Goal: Task Accomplishment & Management: Manage account settings

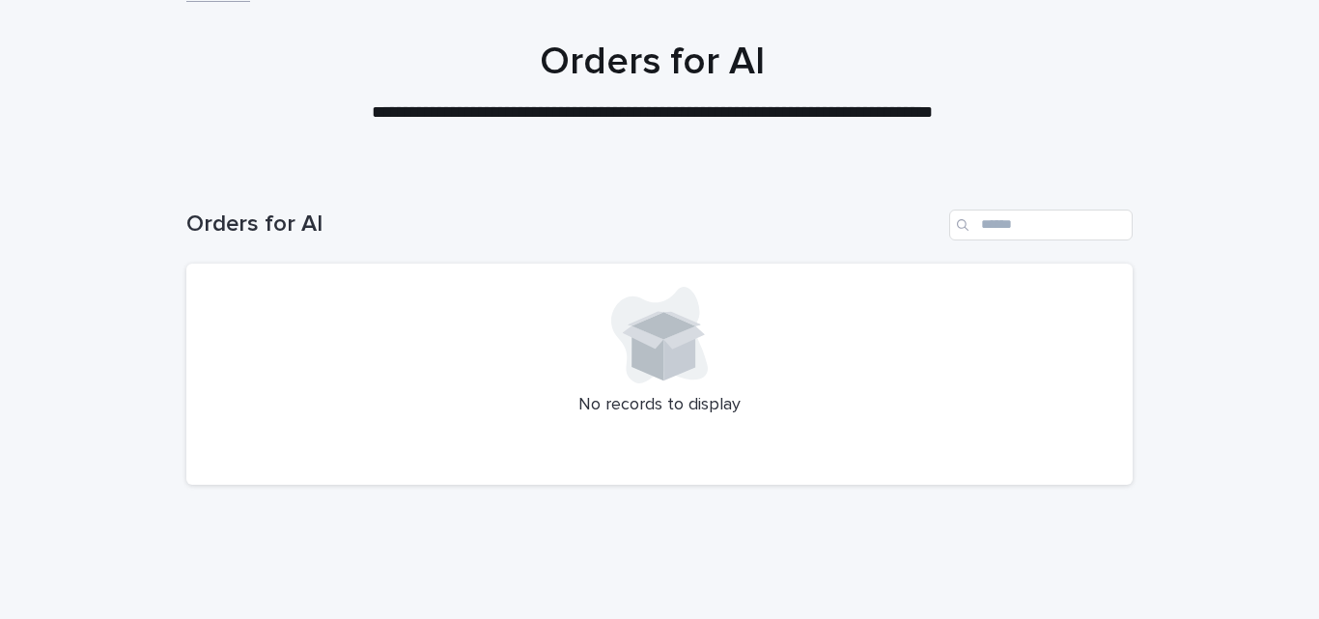
scroll to position [164, 0]
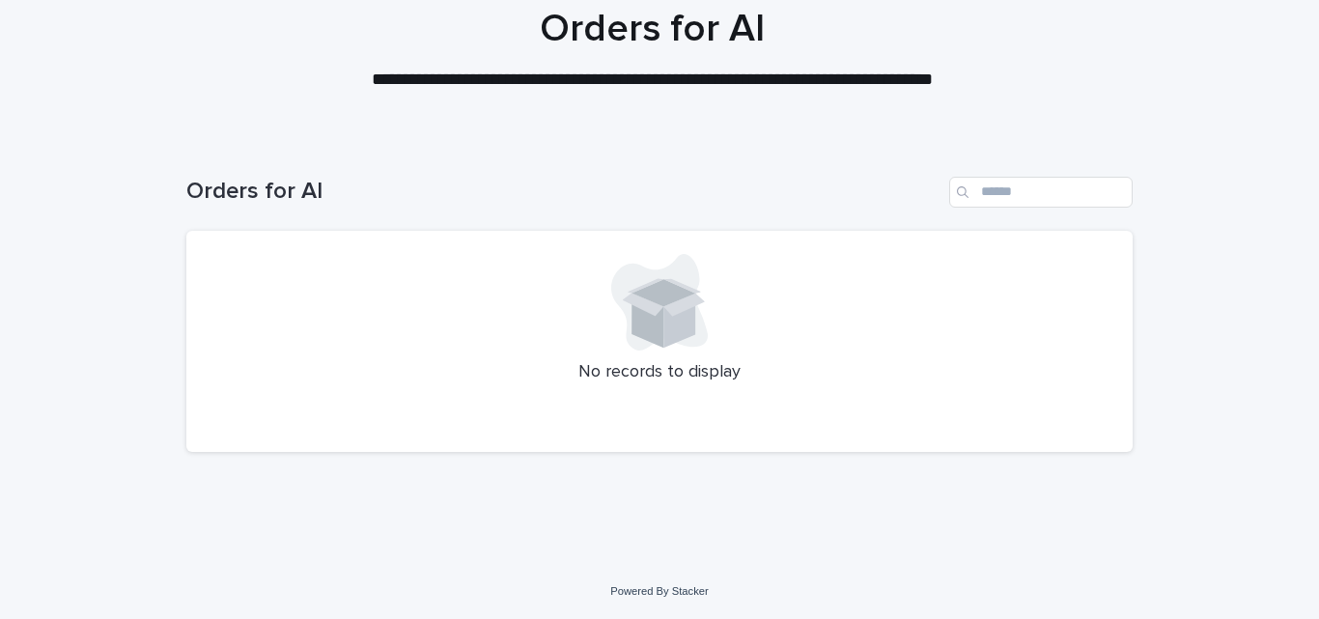
click at [248, 206] on h1 "Orders for AI" at bounding box center [563, 192] width 755 height 28
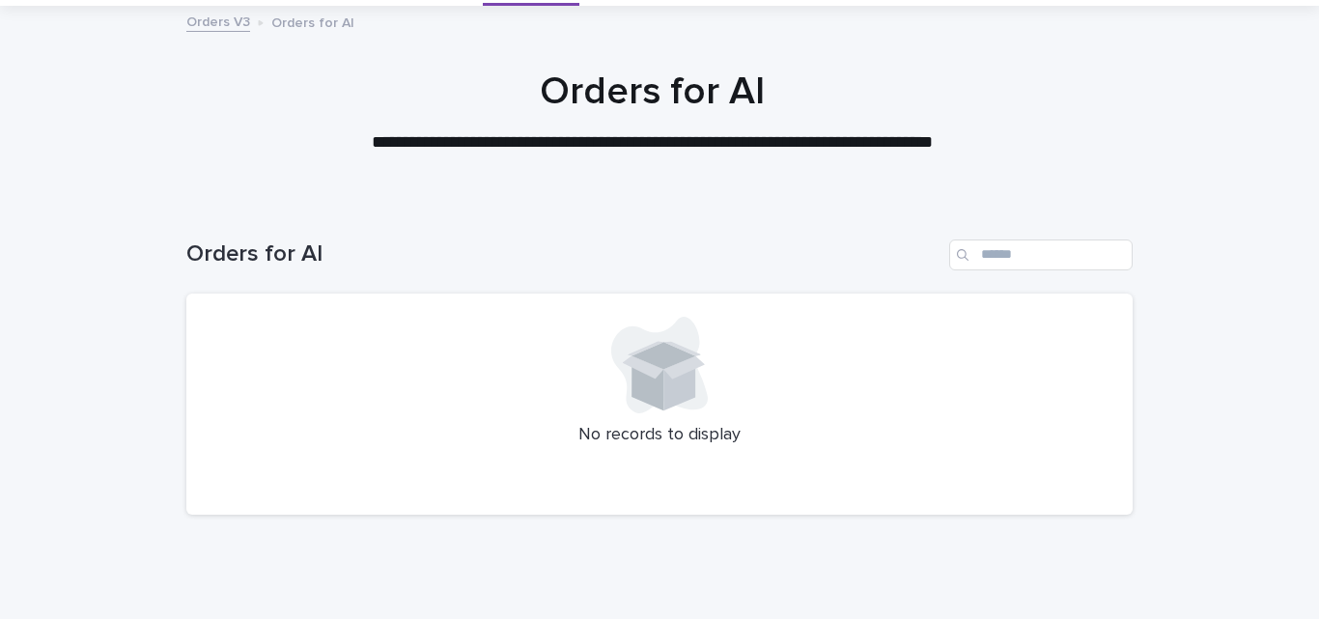
scroll to position [0, 0]
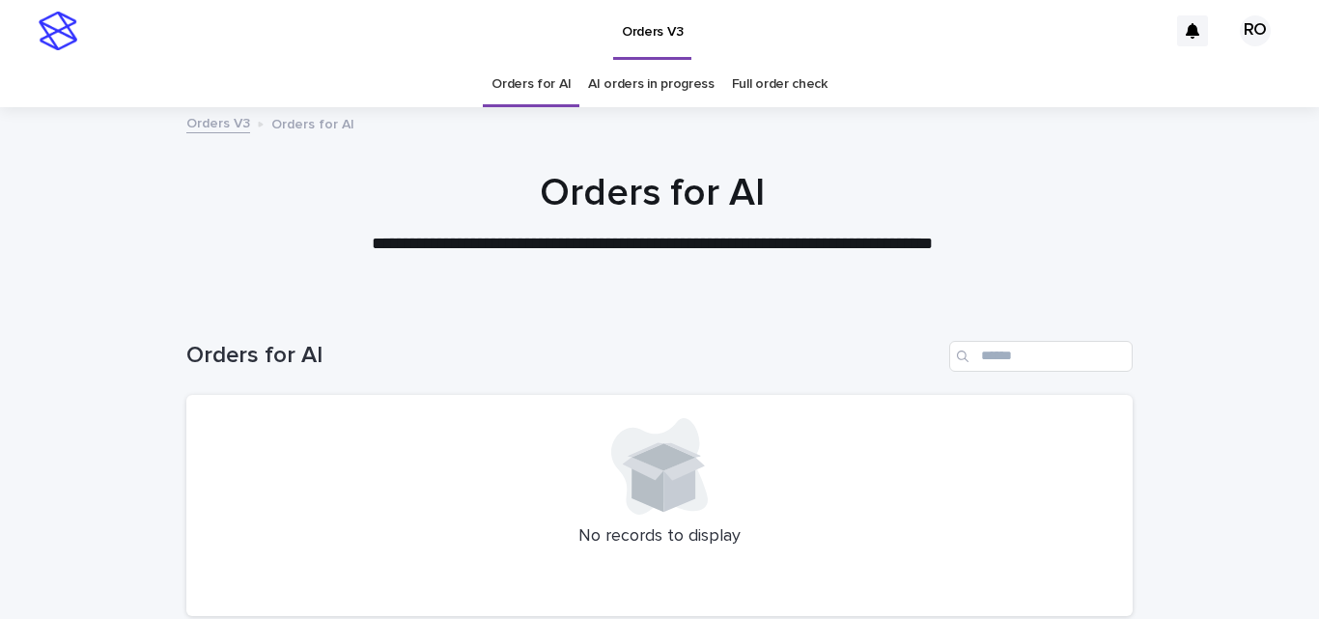
click at [666, 84] on link "AI orders in progress" at bounding box center [651, 84] width 126 height 45
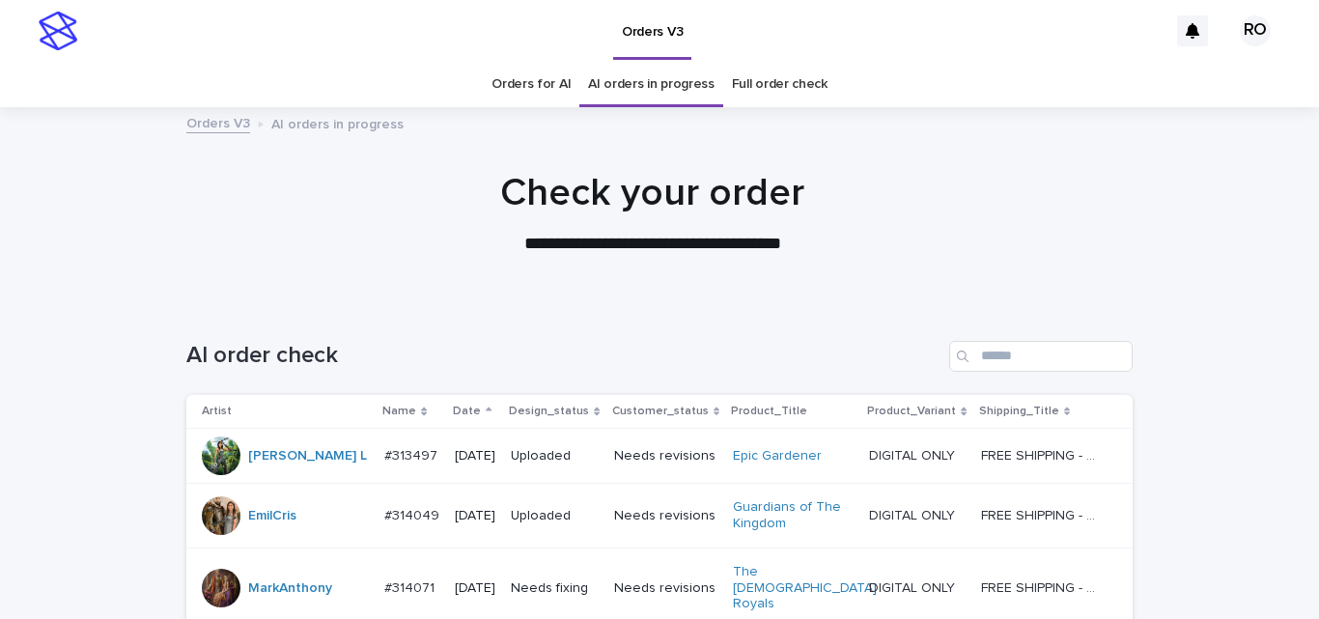
click at [462, 416] on p "Date" at bounding box center [467, 411] width 28 height 21
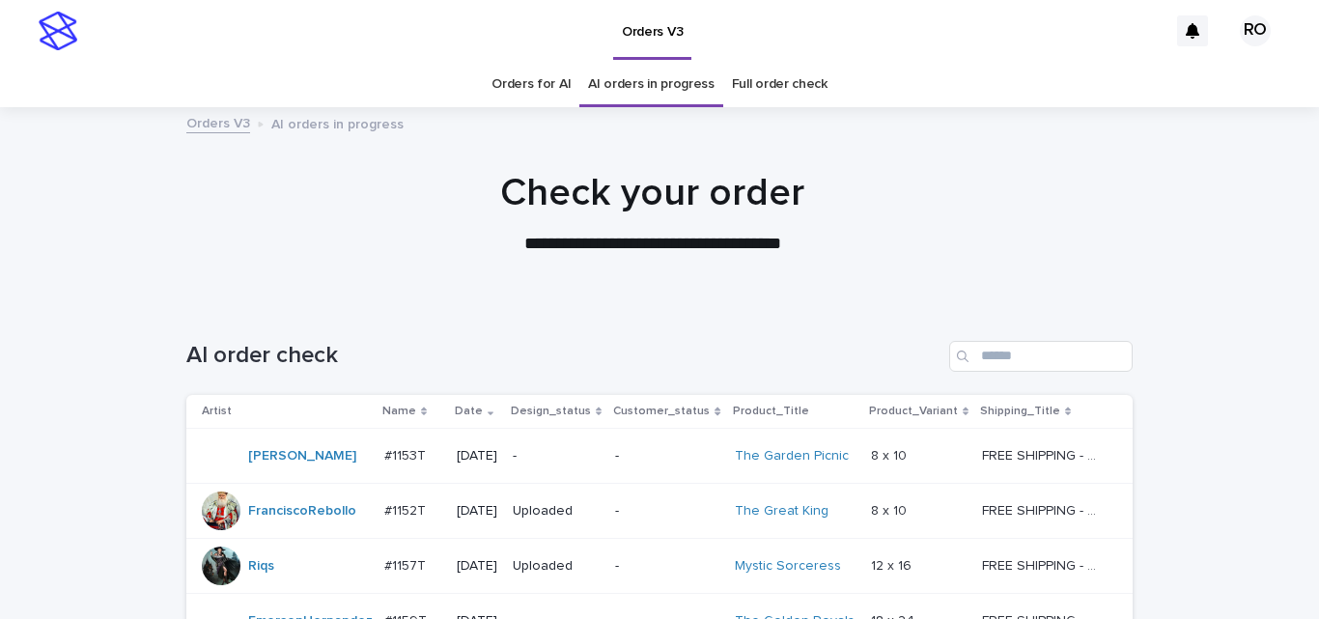
click at [573, 481] on td "-" at bounding box center [556, 456] width 102 height 55
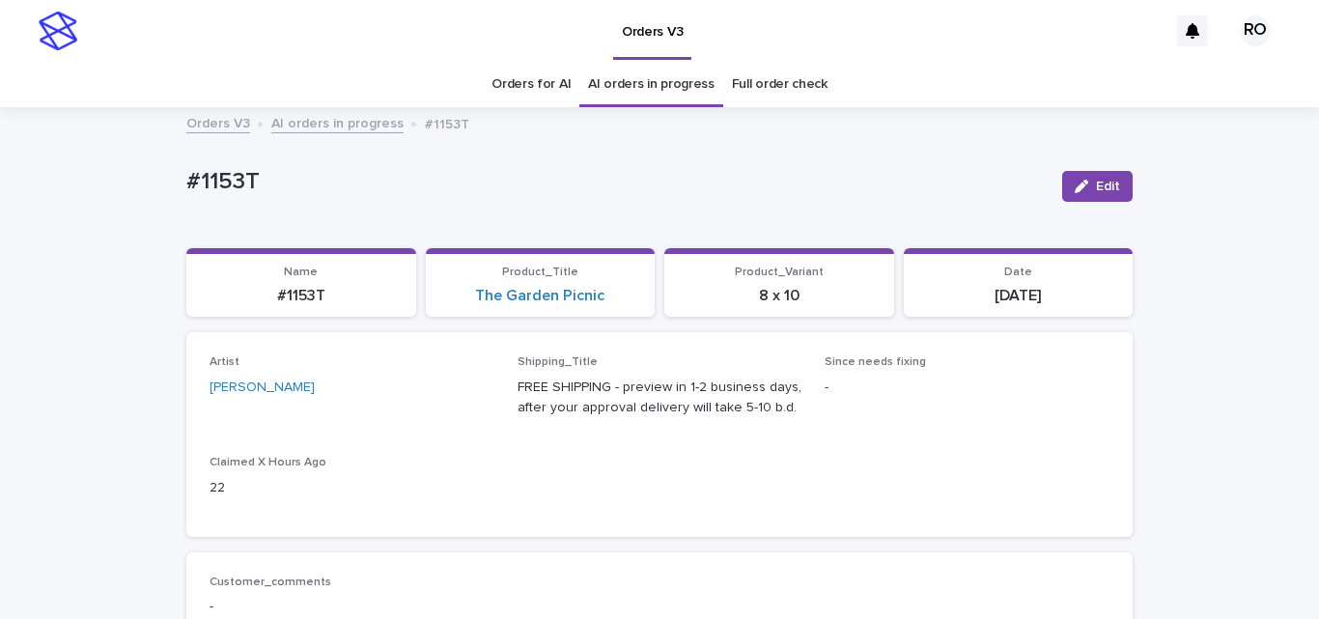
click at [544, 88] on link "Orders for AI" at bounding box center [530, 84] width 79 height 45
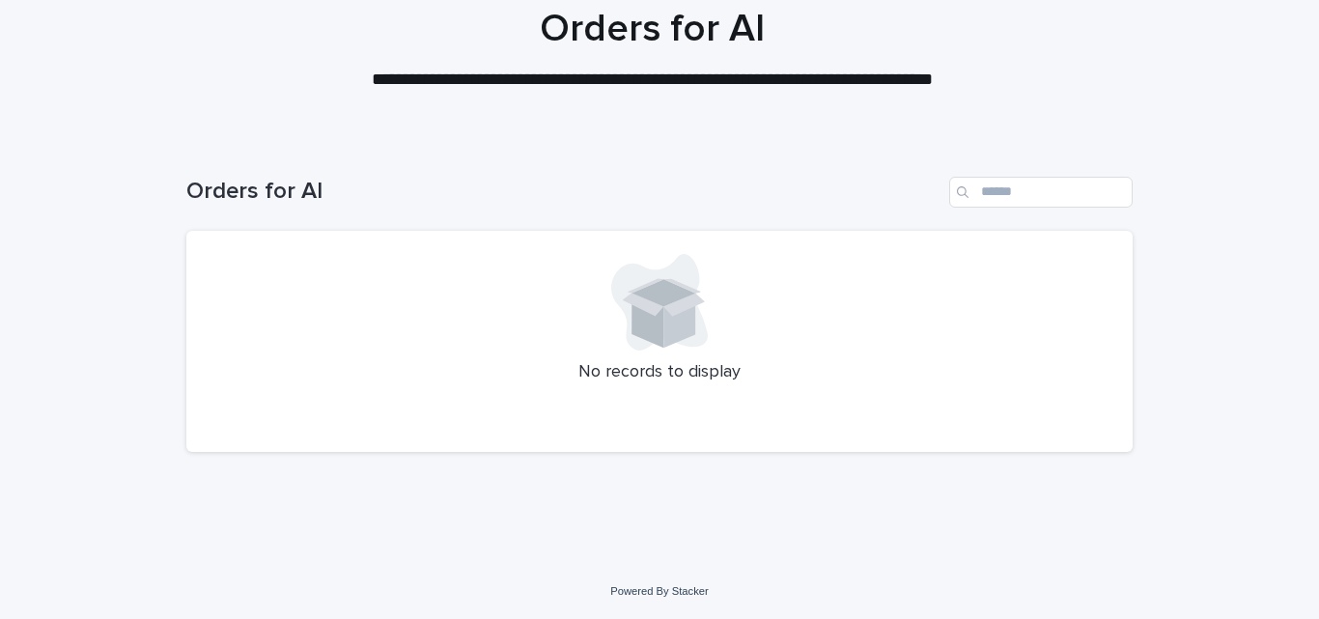
scroll to position [125, 0]
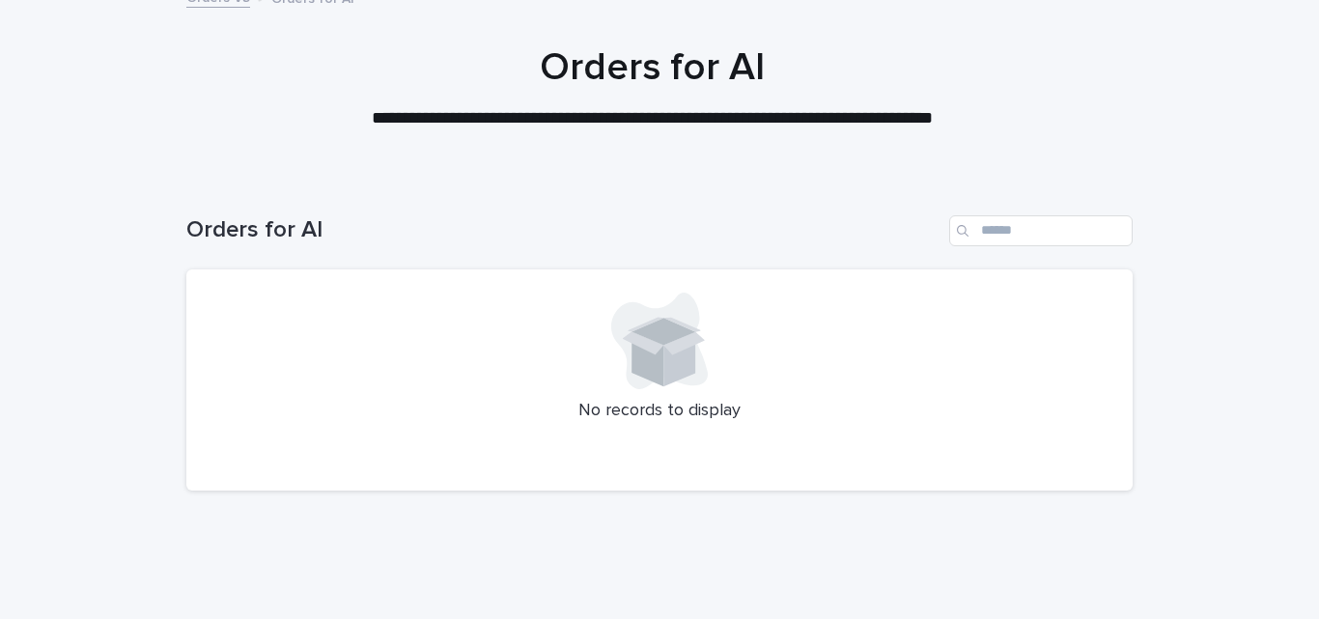
click at [114, 207] on div "Loading... Saving… Loading... Saving… Orders for AI No records to display" at bounding box center [659, 390] width 1319 height 427
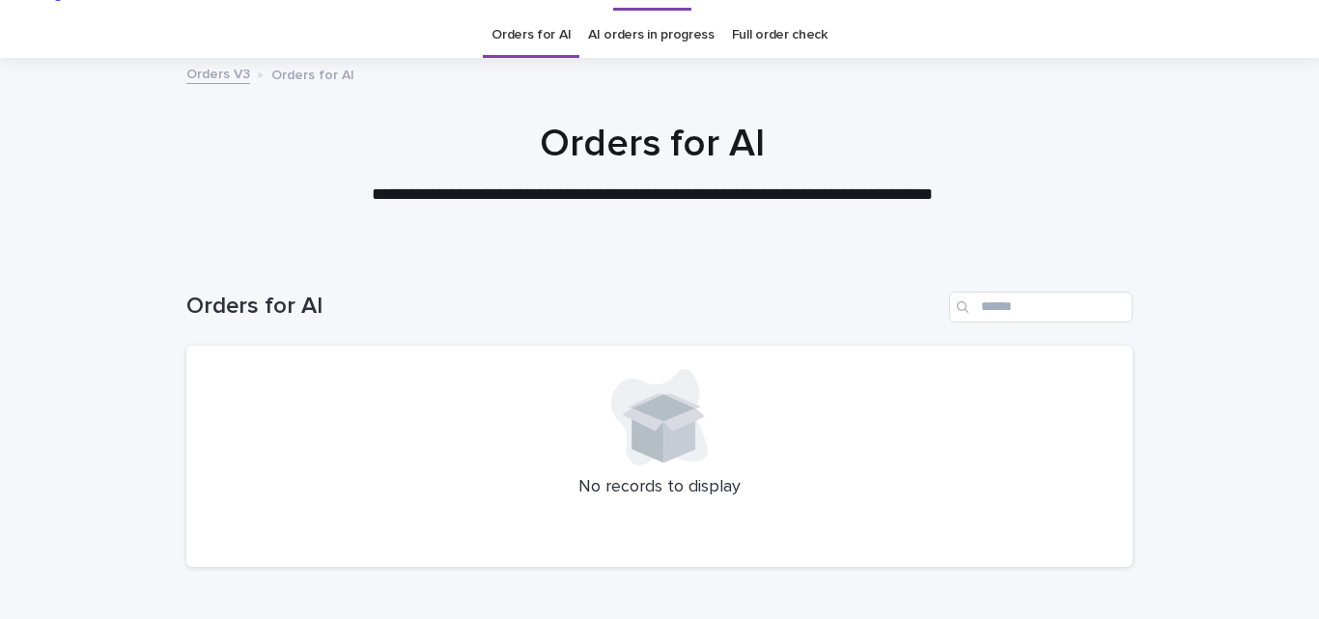
scroll to position [0, 0]
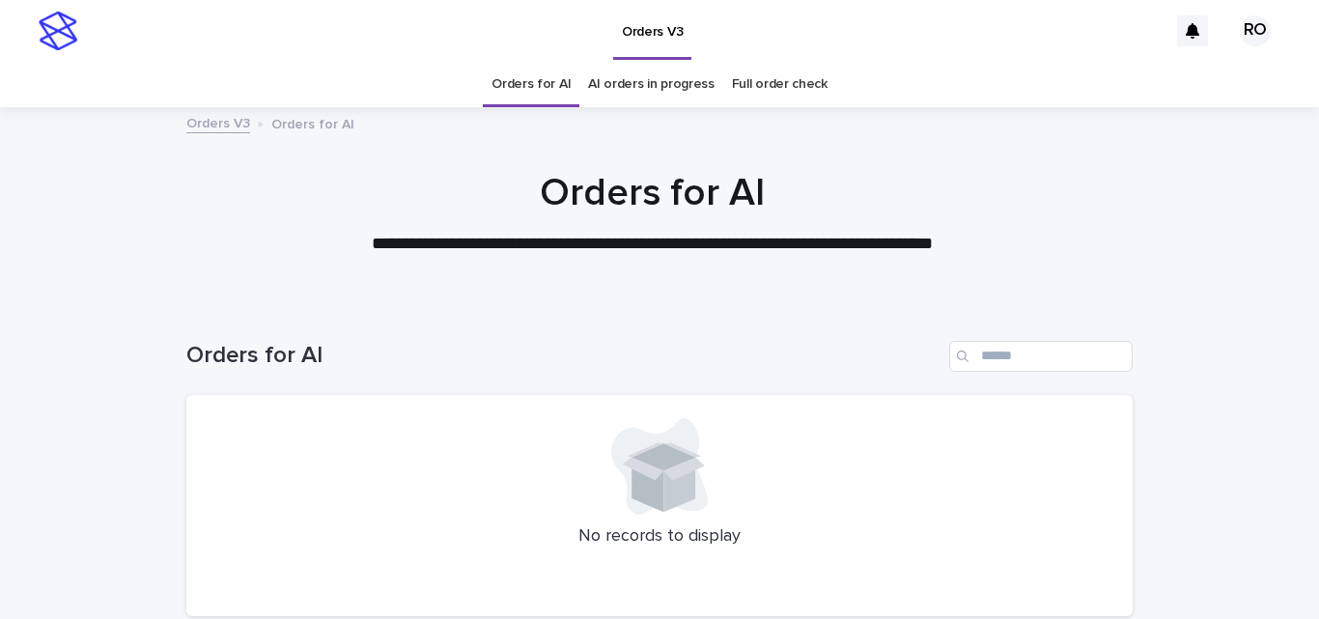
click at [631, 95] on link "AI orders in progress" at bounding box center [651, 84] width 126 height 45
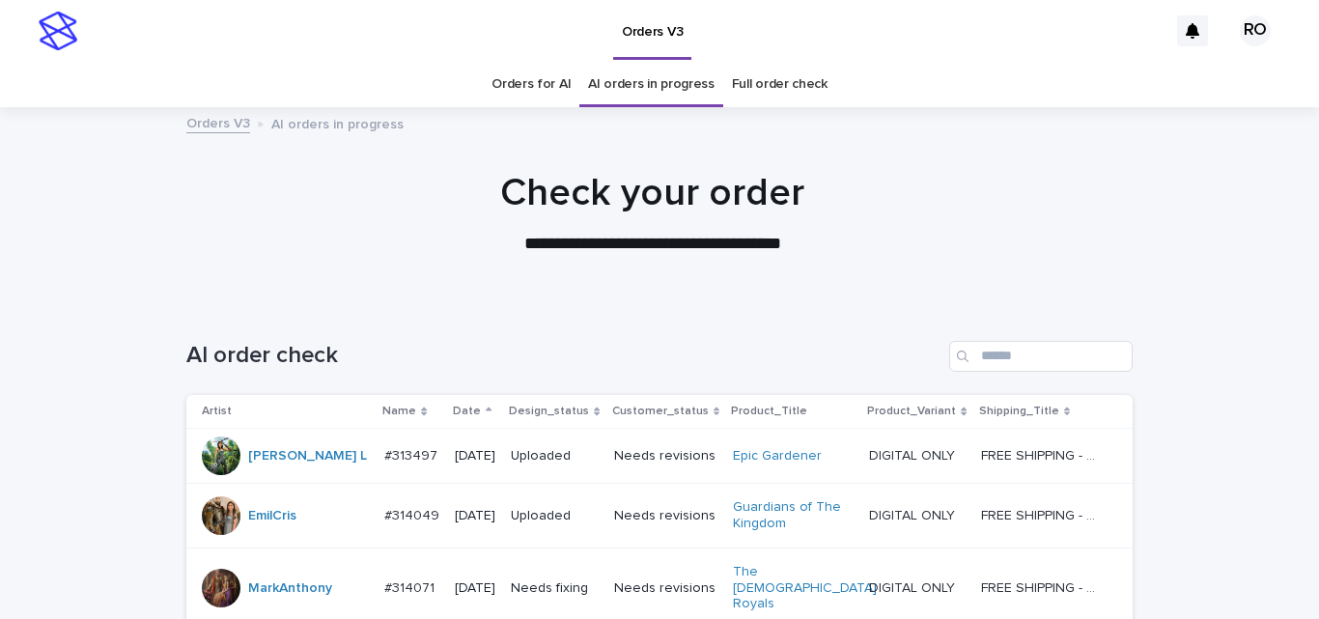
click at [453, 414] on p "Date" at bounding box center [467, 411] width 28 height 21
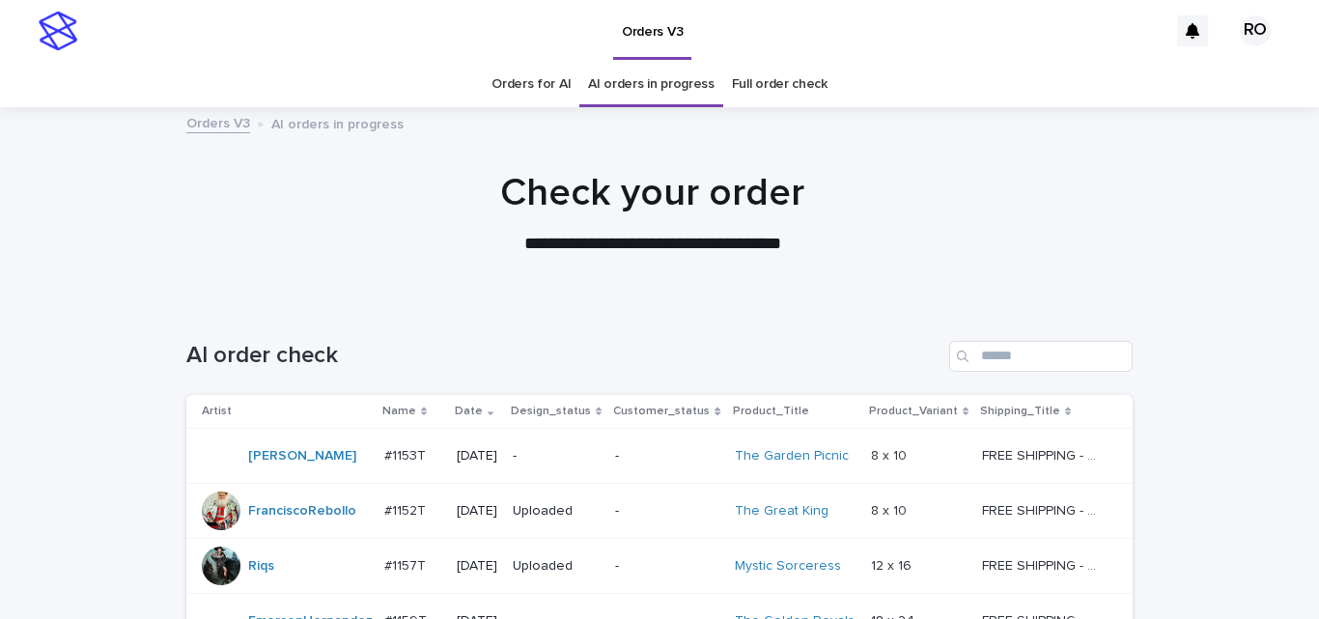
click at [469, 458] on p "[DATE]" at bounding box center [477, 456] width 41 height 16
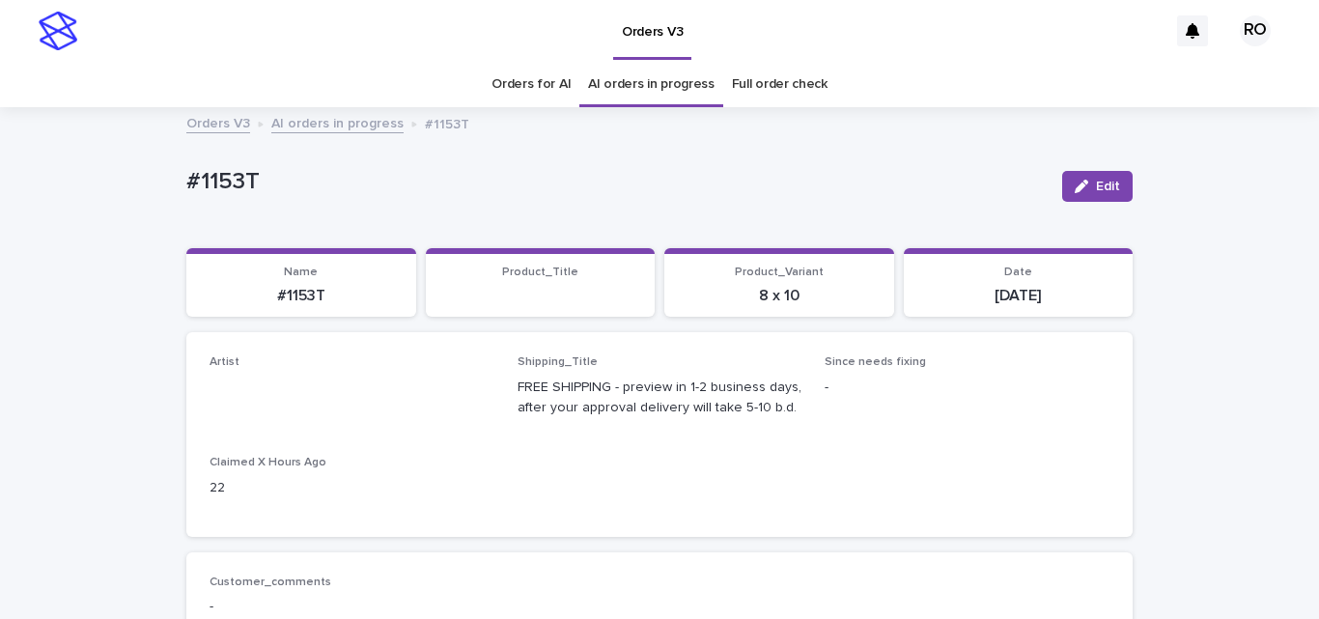
click at [500, 82] on link "Orders for AI" at bounding box center [530, 84] width 79 height 45
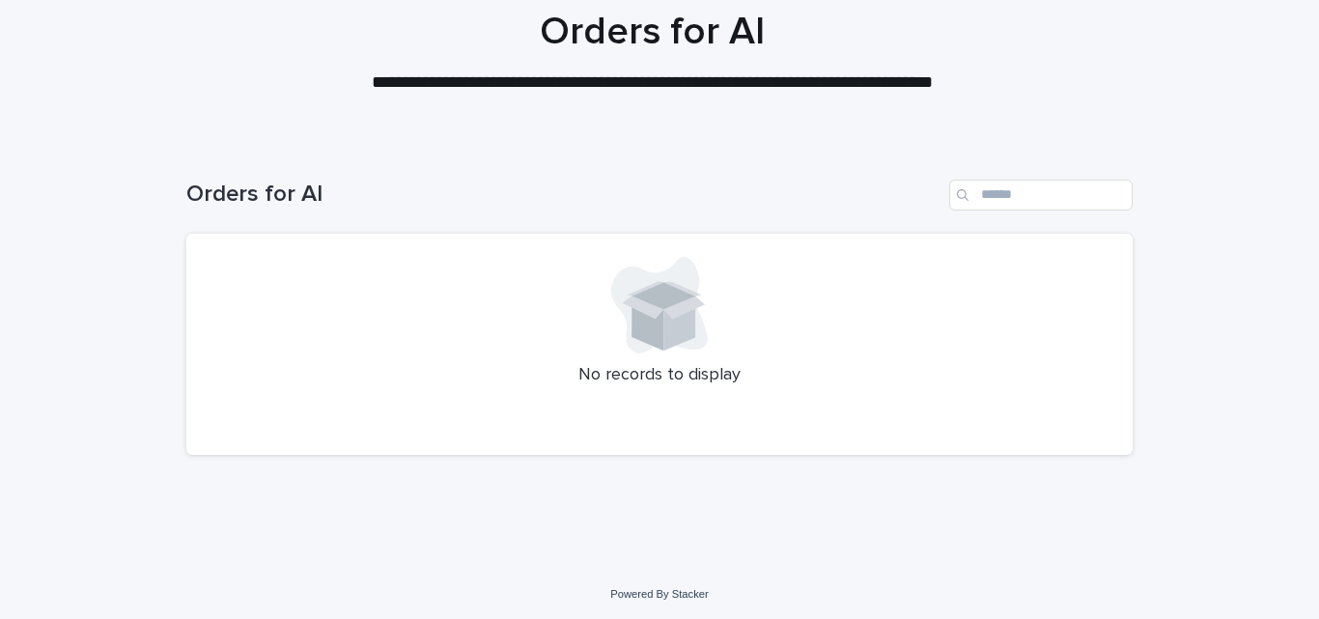
scroll to position [164, 0]
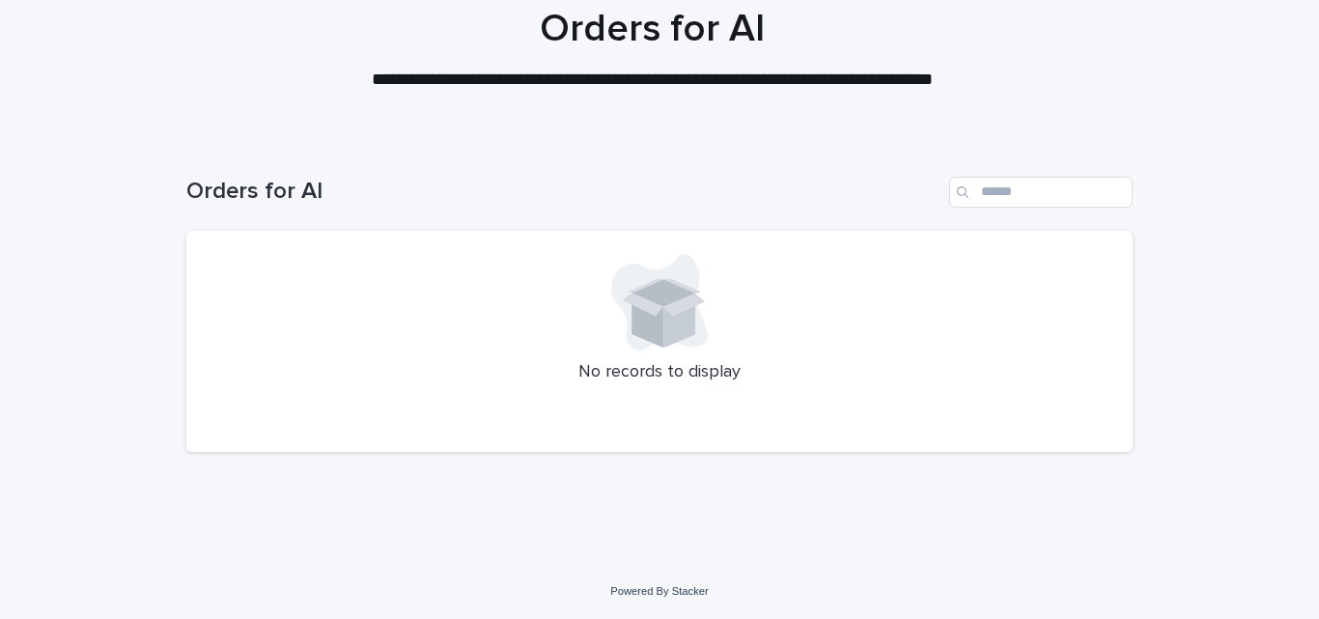
click at [98, 184] on div "Loading... Saving… Loading... Saving… Orders for AI No records to display" at bounding box center [659, 351] width 1319 height 427
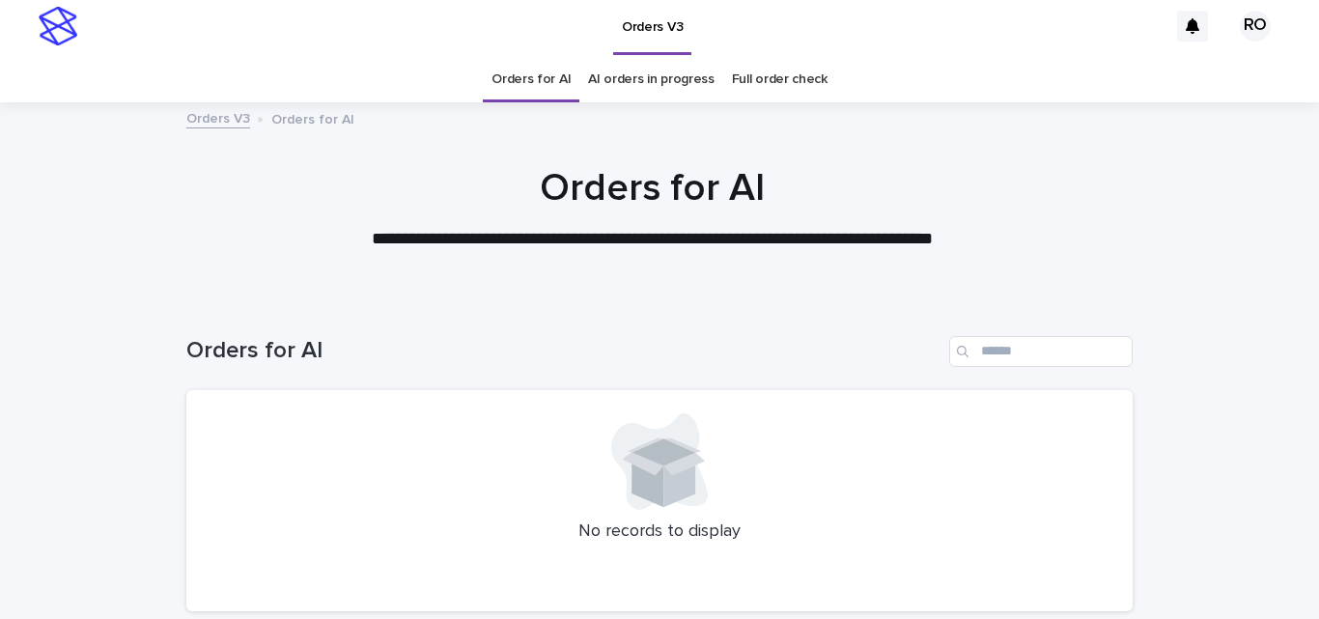
scroll to position [0, 0]
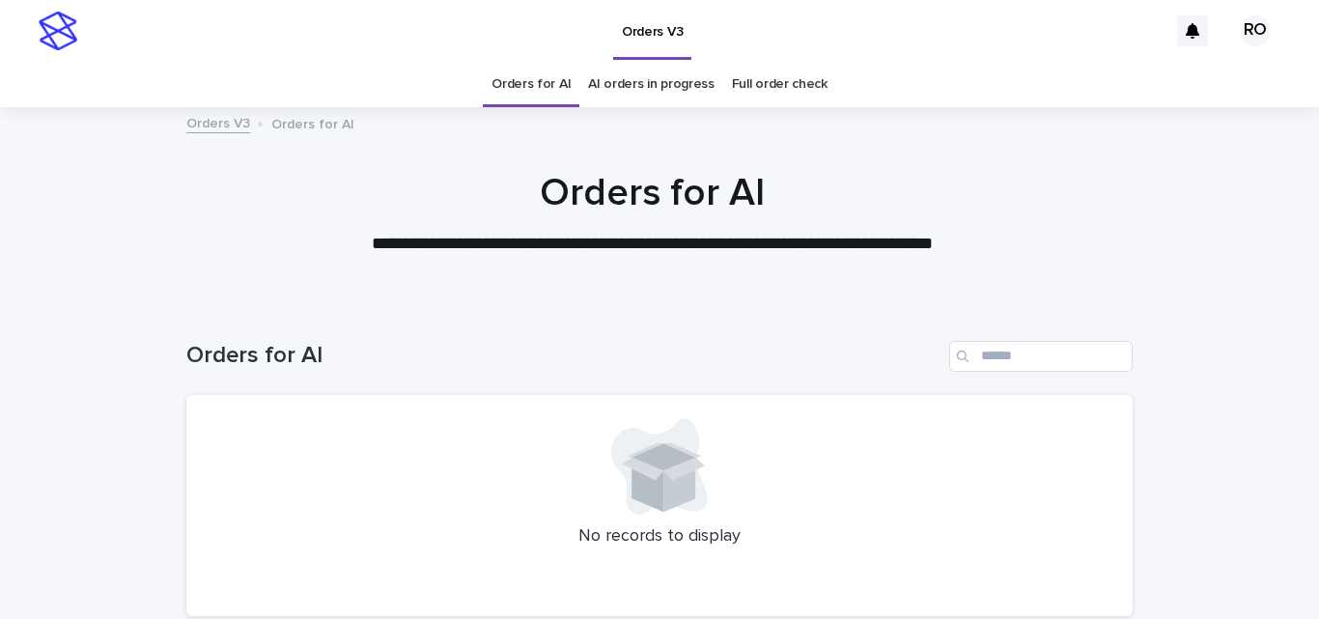
click at [629, 101] on link "AI orders in progress" at bounding box center [651, 84] width 126 height 45
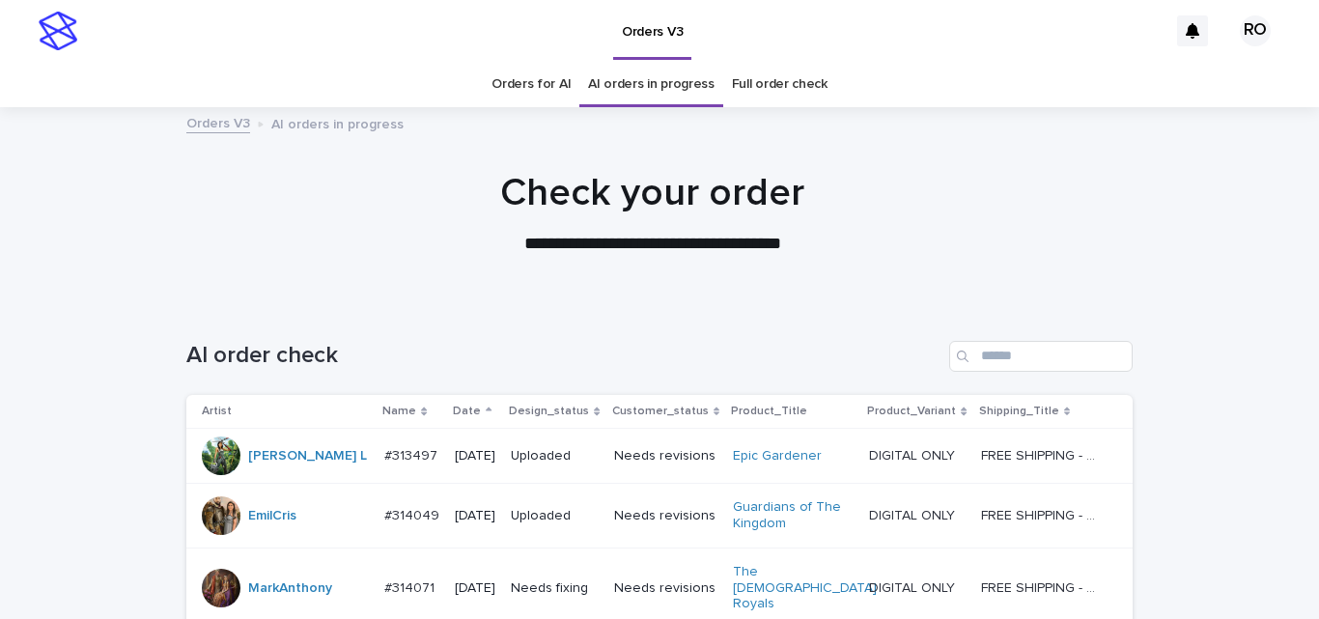
click at [448, 399] on th "Date" at bounding box center [475, 412] width 56 height 34
click at [456, 402] on p "Date" at bounding box center [467, 411] width 28 height 21
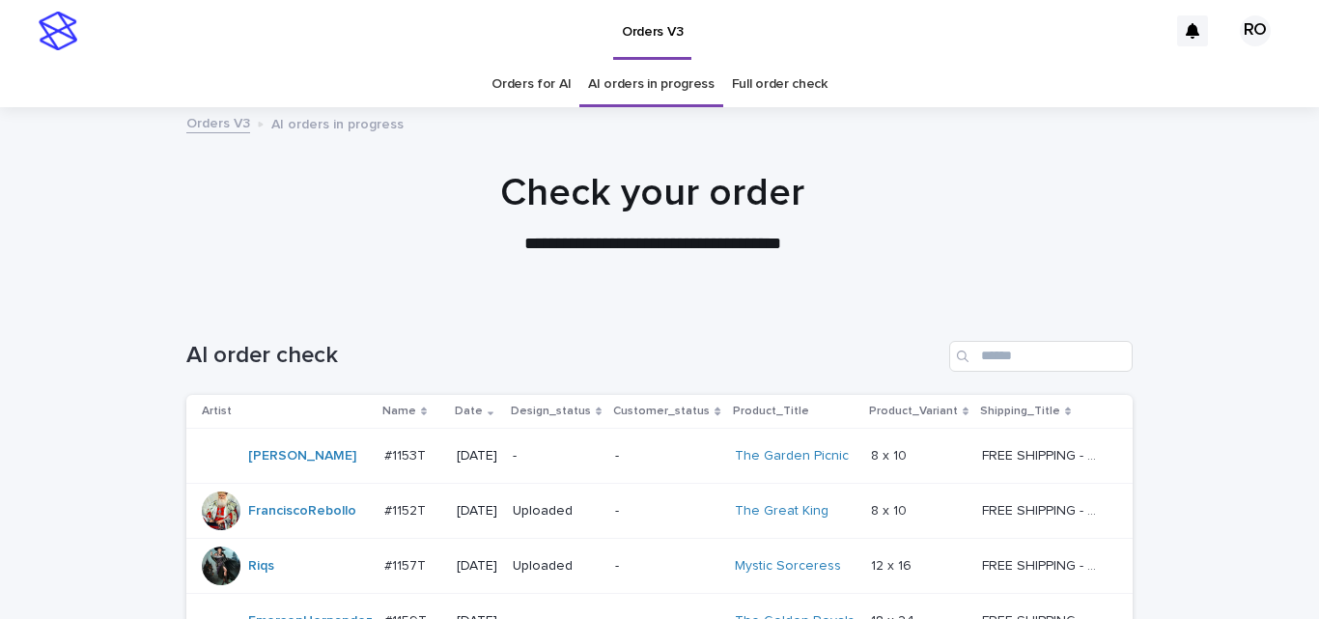
click at [497, 440] on div "[DATE]" at bounding box center [477, 456] width 41 height 32
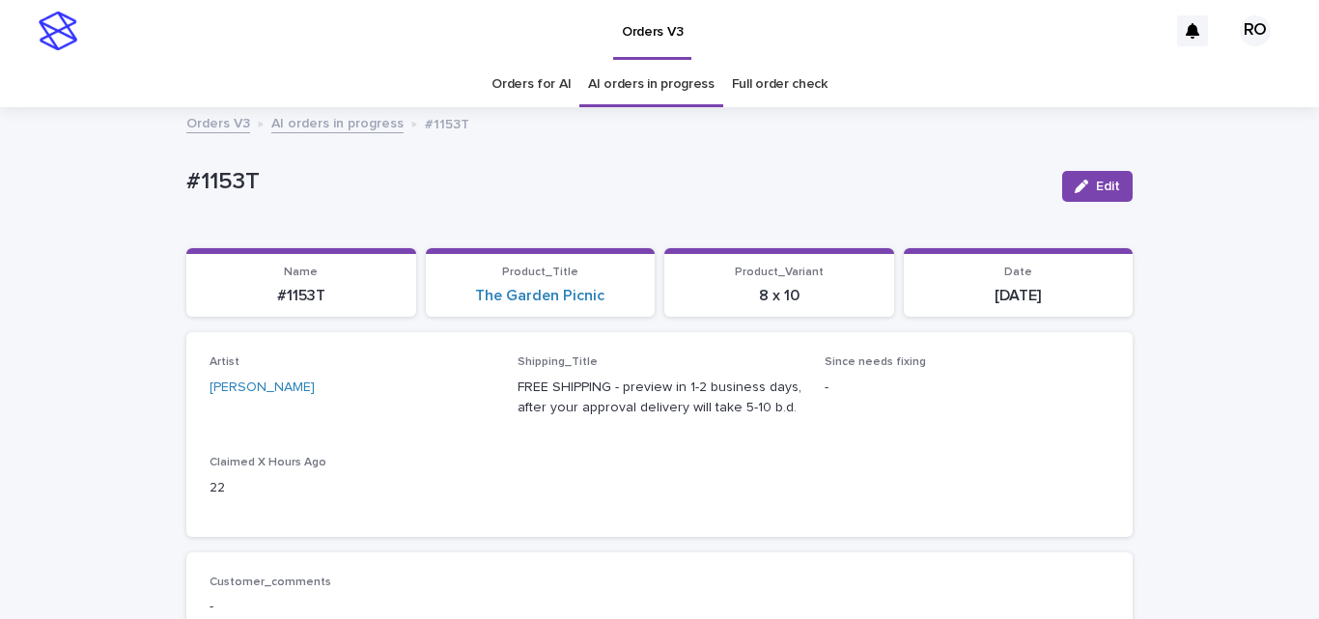
click at [503, 86] on link "Orders for AI" at bounding box center [530, 84] width 79 height 45
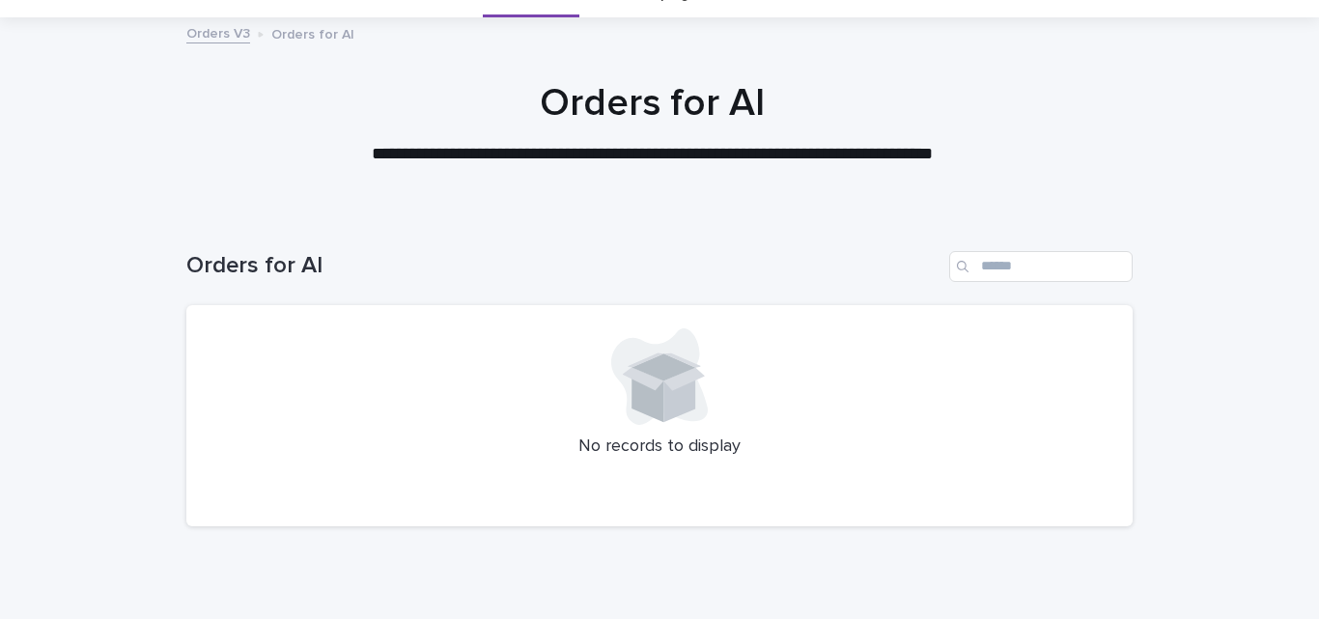
scroll to position [164, 0]
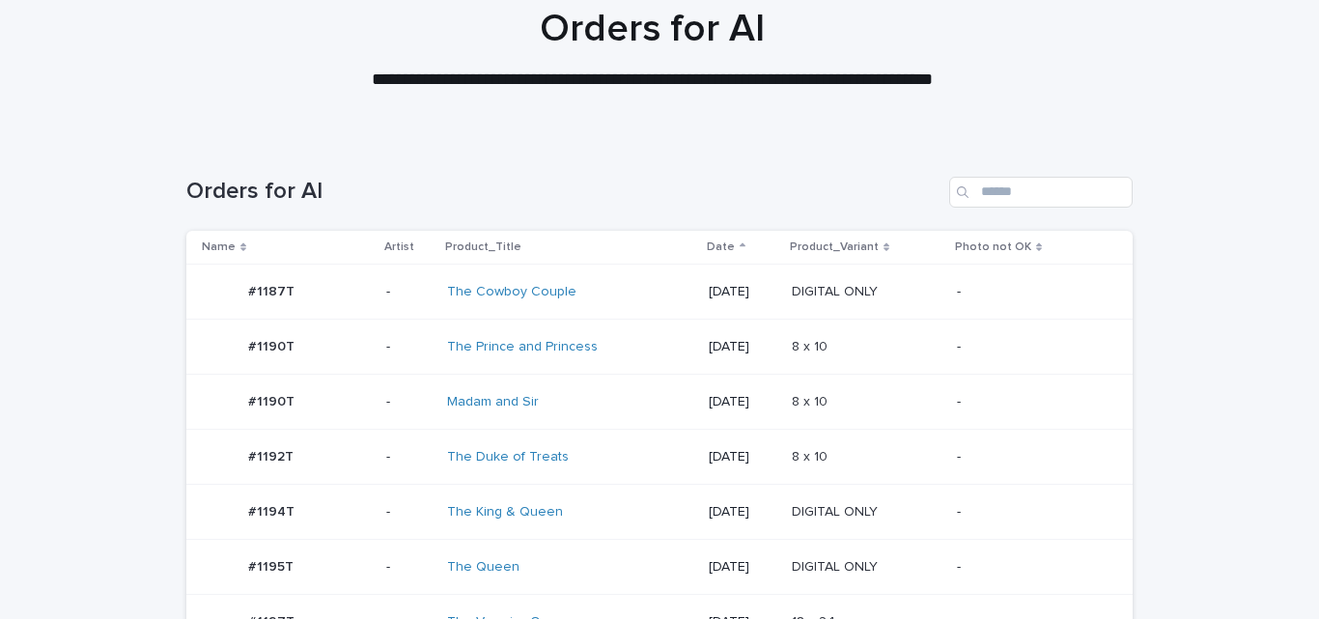
drag, startPoint x: 274, startPoint y: 77, endPoint x: 297, endPoint y: 82, distance: 23.7
click at [289, 80] on p "**********" at bounding box center [652, 80] width 772 height 25
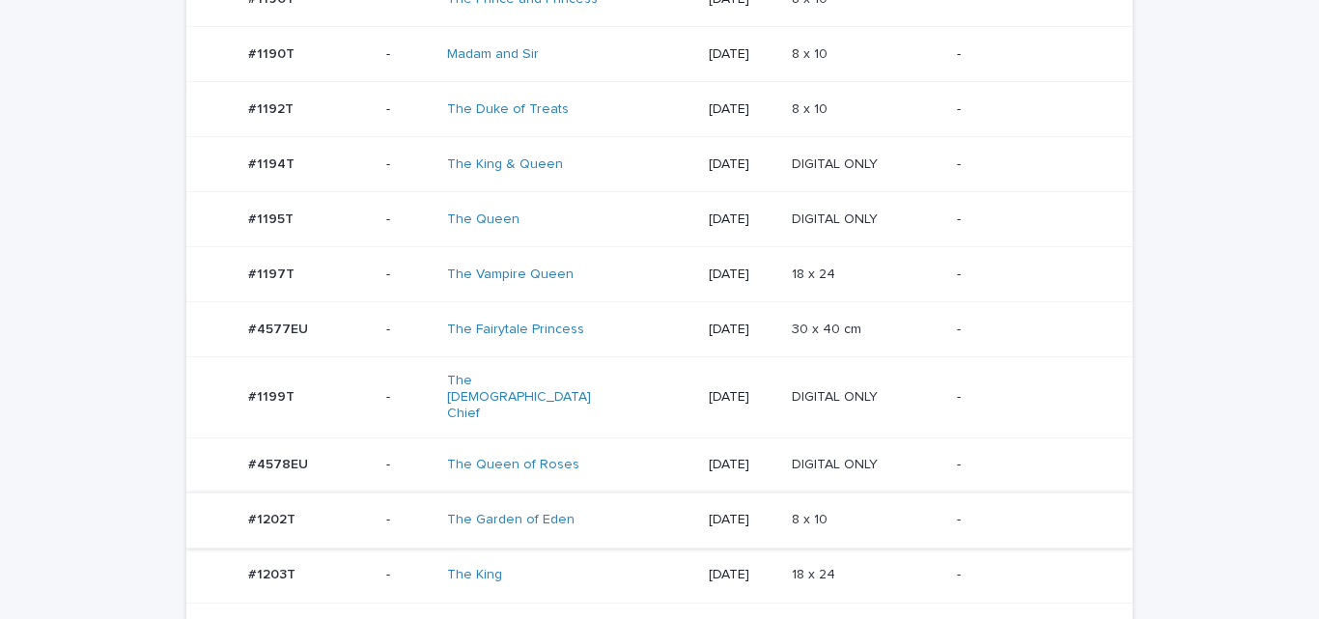
scroll to position [743, 0]
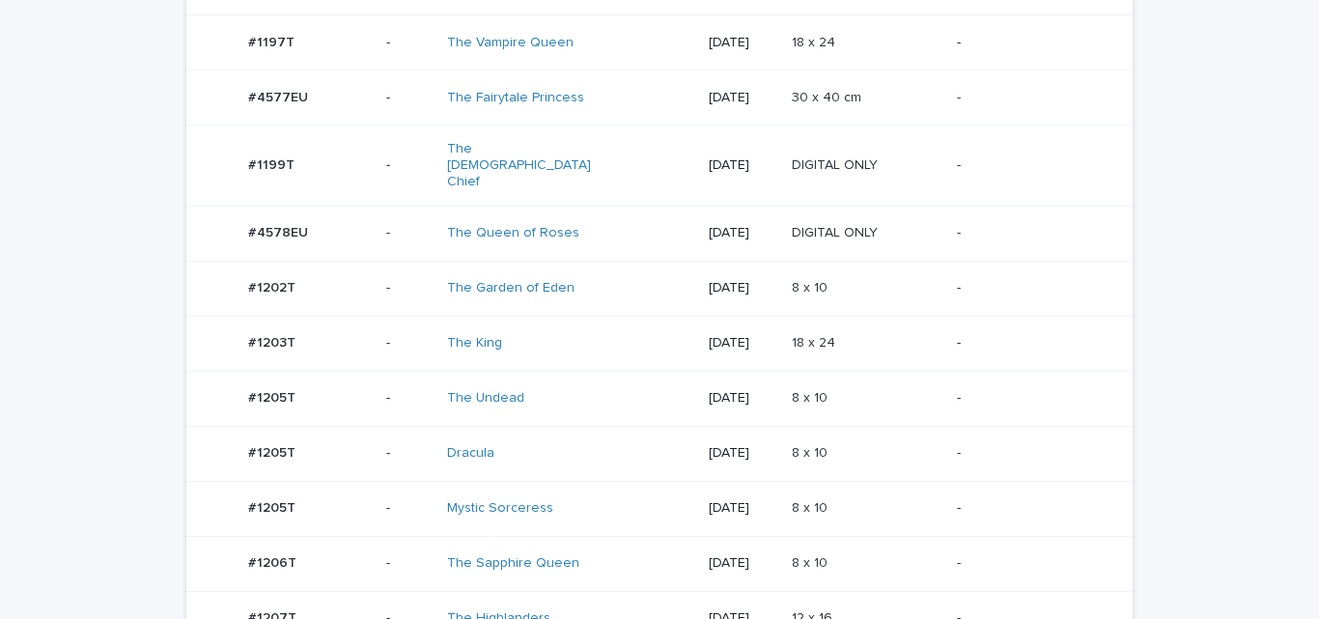
click at [935, 281] on td "8 x 10 8 x 10" at bounding box center [866, 288] width 165 height 55
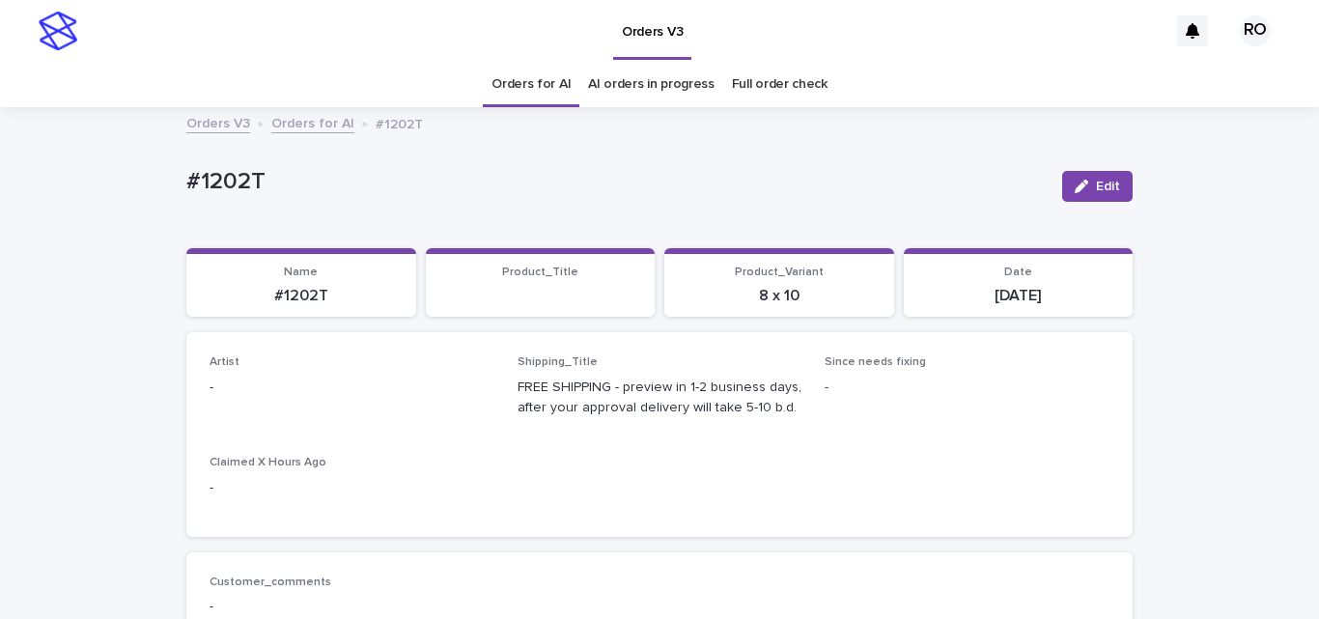
drag, startPoint x: 1092, startPoint y: 184, endPoint x: 654, endPoint y: 268, distance: 445.3
click at [1087, 183] on button "Edit" at bounding box center [1097, 186] width 70 height 31
click at [317, 388] on div "Select..." at bounding box center [339, 396] width 259 height 32
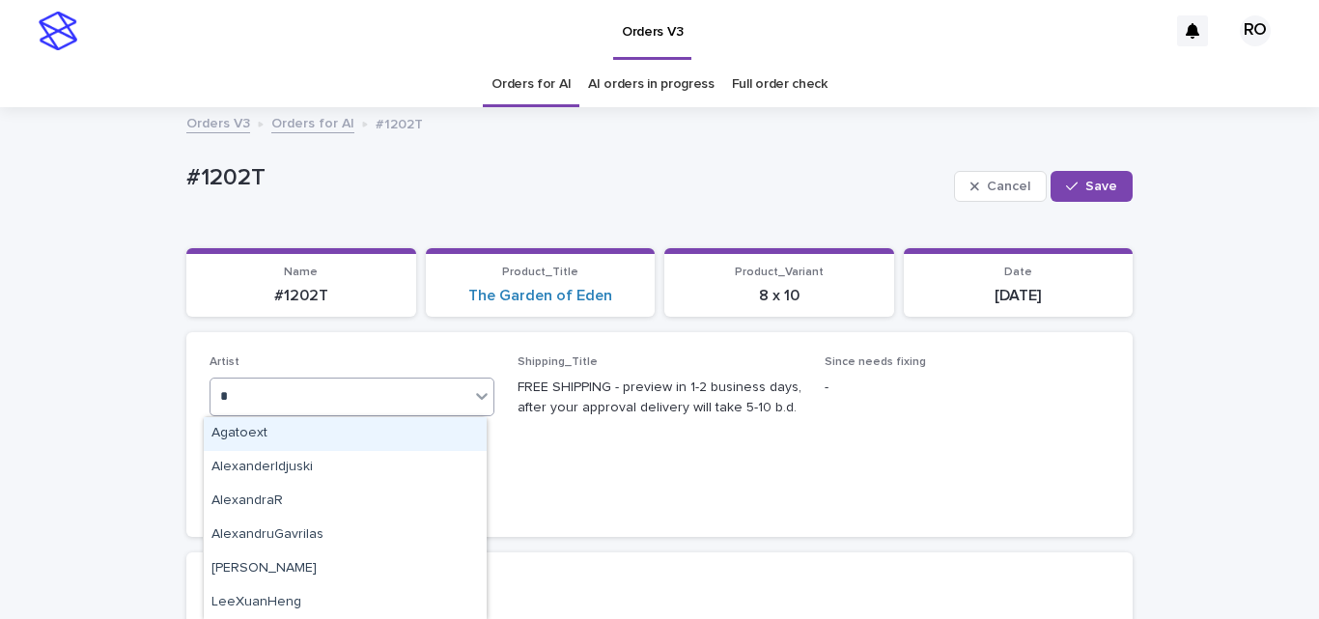
type input "**"
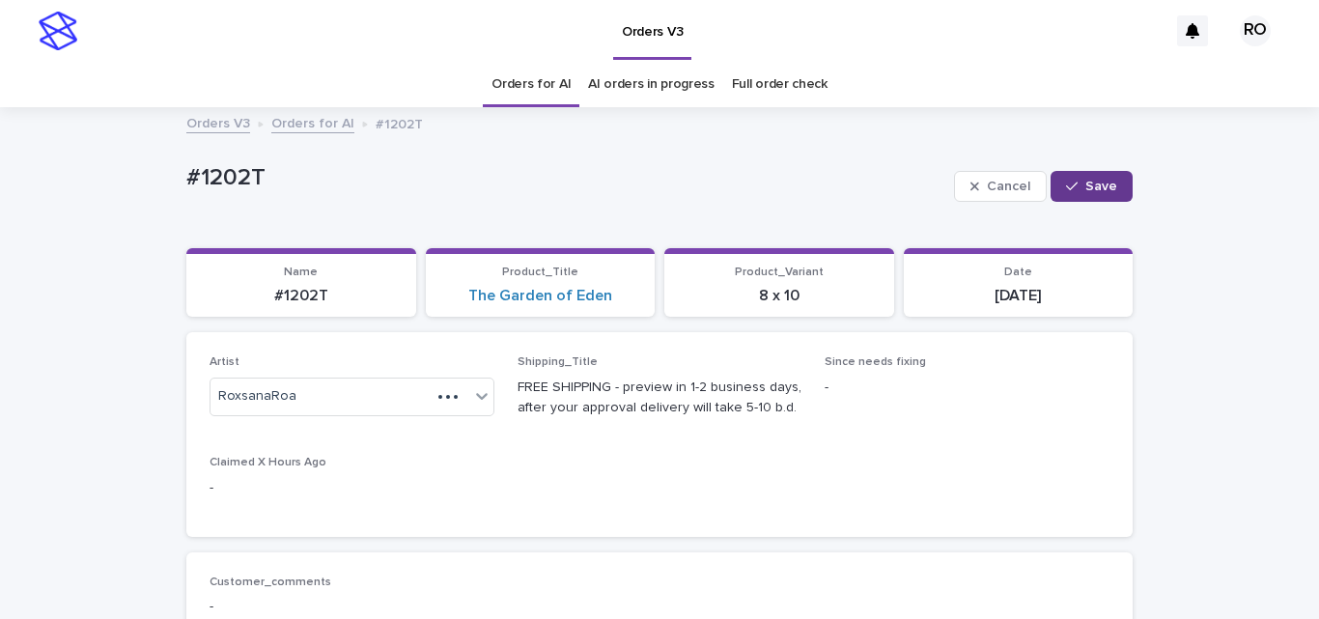
click at [1105, 181] on span "Save" at bounding box center [1101, 187] width 32 height 14
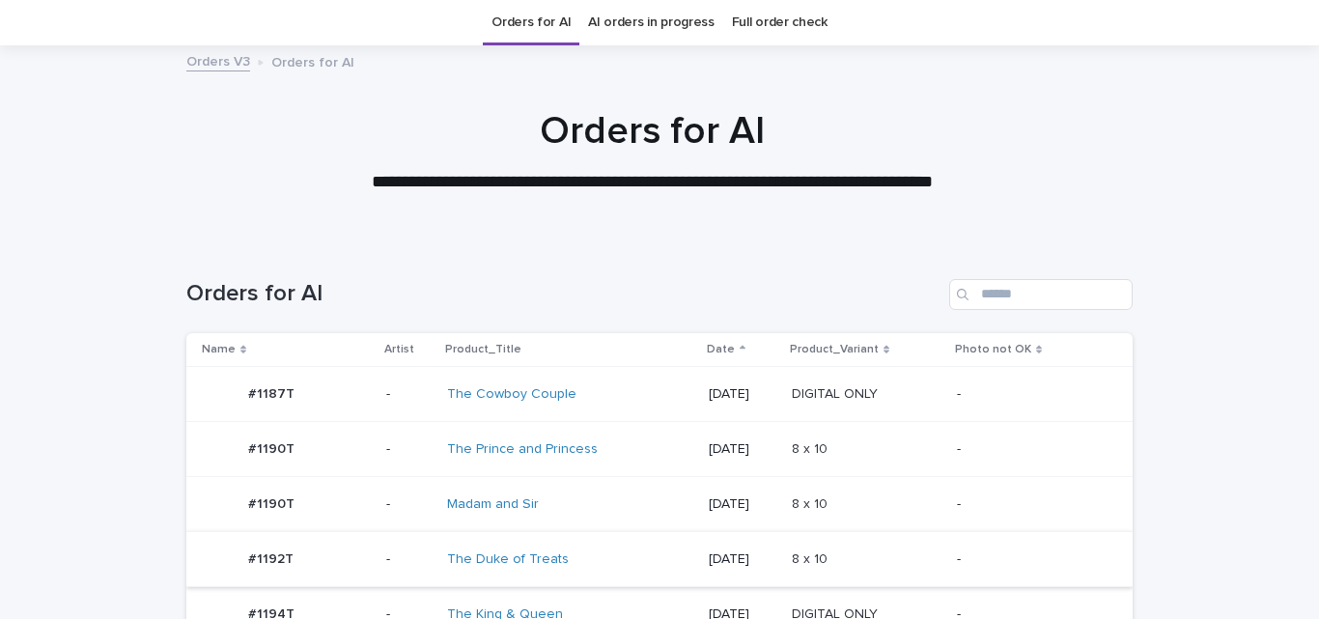
scroll to position [372, 0]
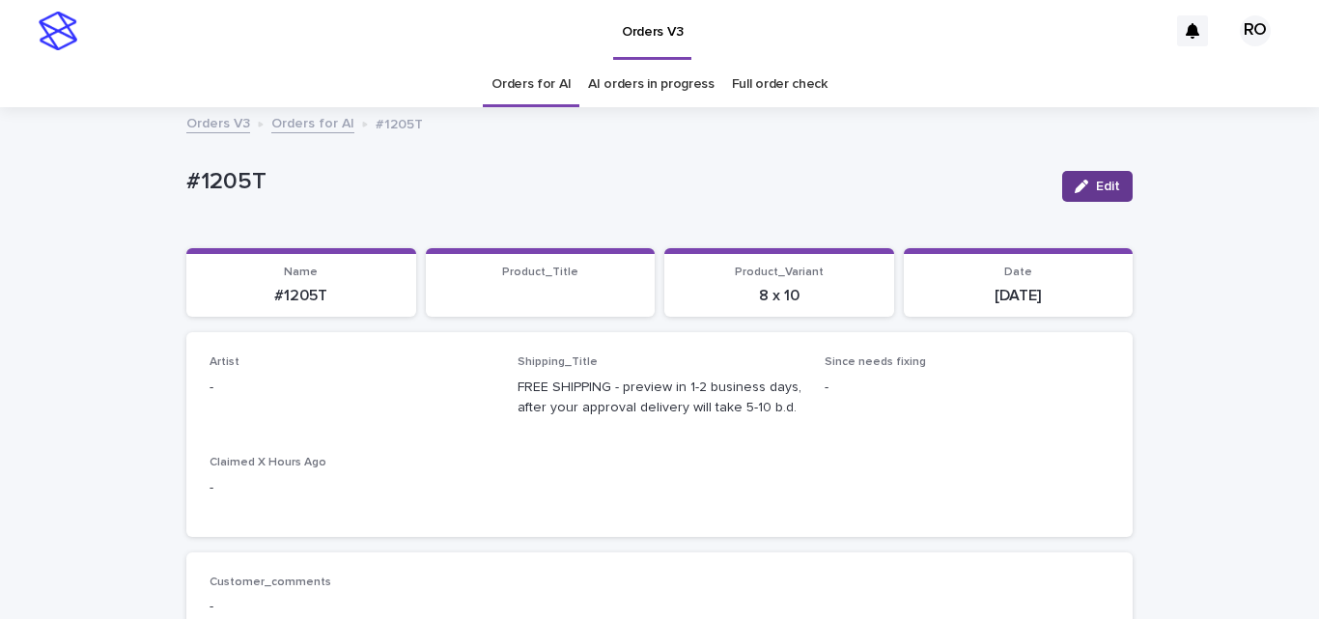
drag, startPoint x: 1094, startPoint y: 177, endPoint x: 182, endPoint y: 464, distance: 955.6
click at [1085, 180] on button "Edit" at bounding box center [1097, 186] width 70 height 31
click at [281, 399] on div "Select..." at bounding box center [339, 396] width 259 height 32
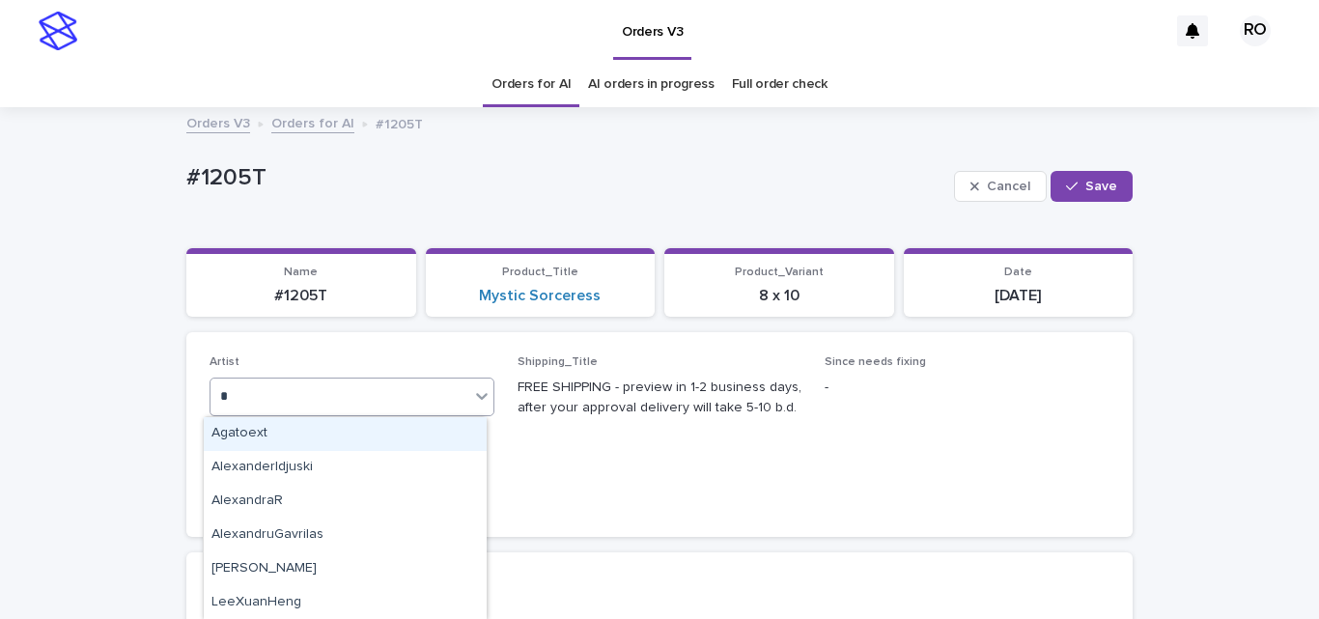
type input "**"
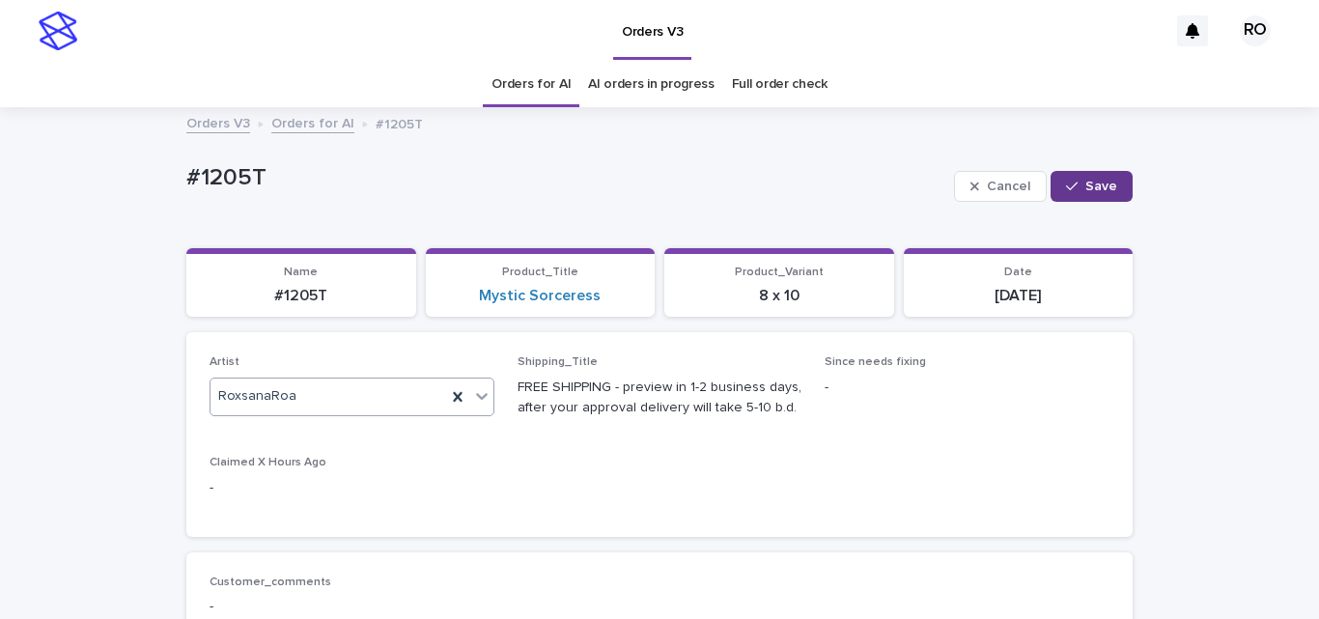
click at [1114, 173] on button "Save" at bounding box center [1091, 186] width 82 height 31
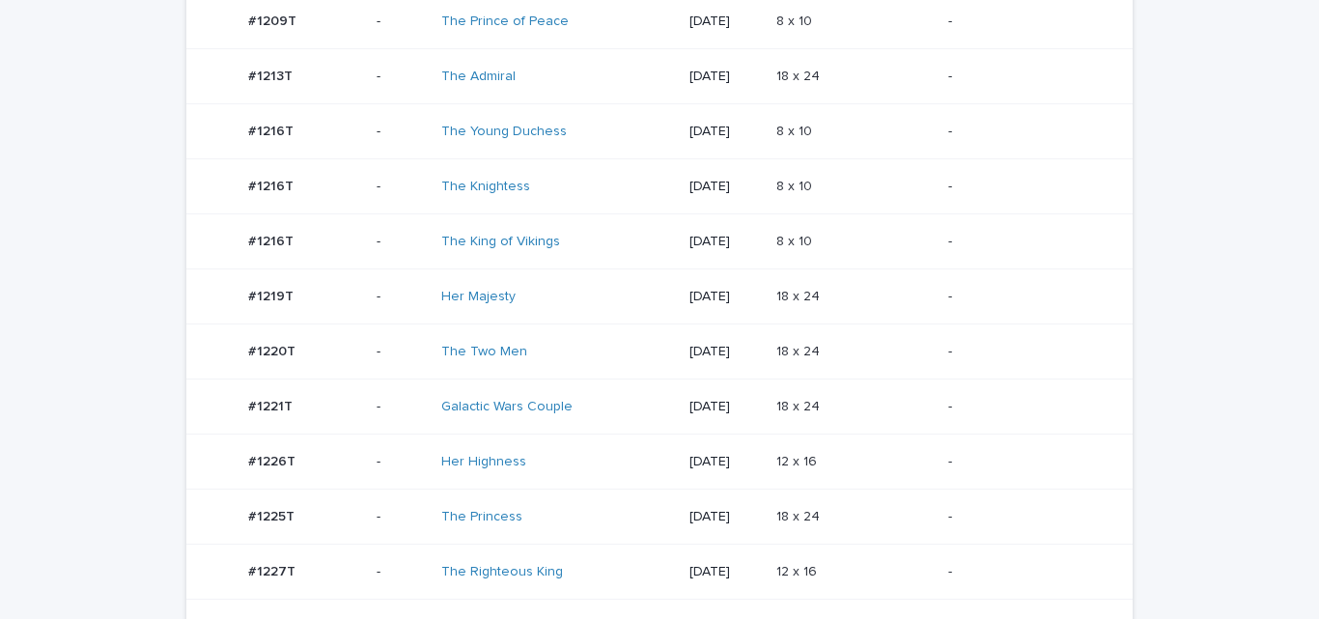
scroll to position [214, 0]
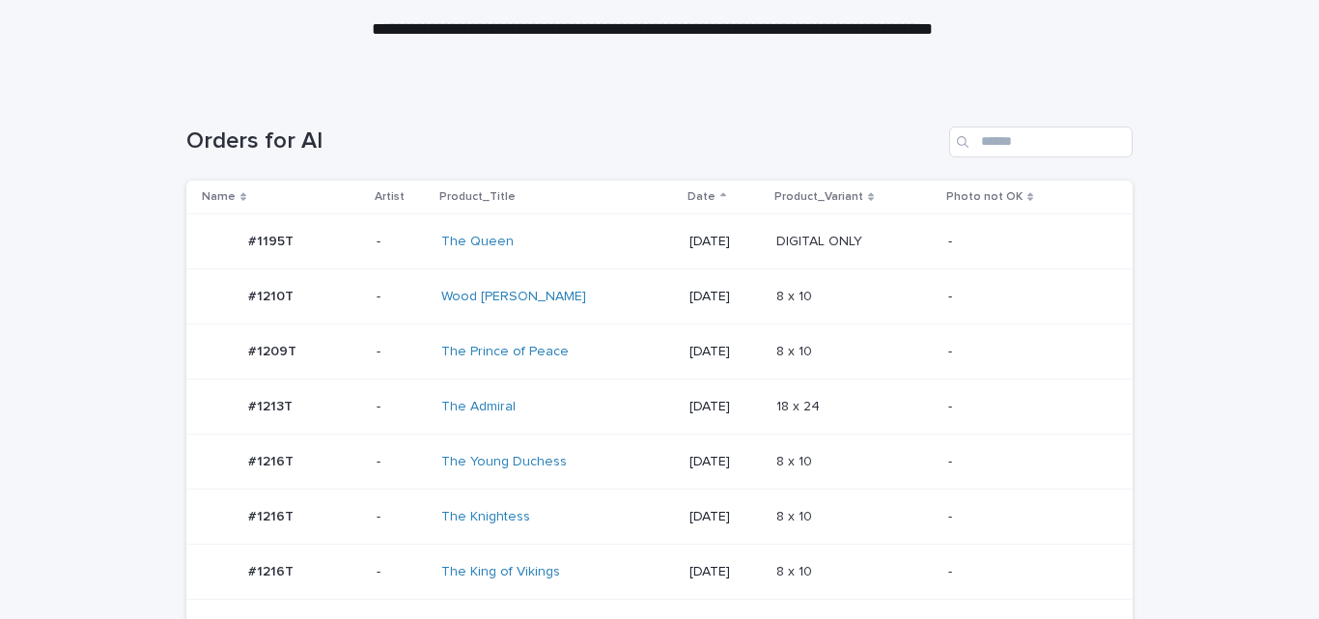
drag, startPoint x: 640, startPoint y: 339, endPoint x: 713, endPoint y: 340, distance: 73.4
click at [713, 340] on div "[DATE]" at bounding box center [724, 350] width 71 height 20
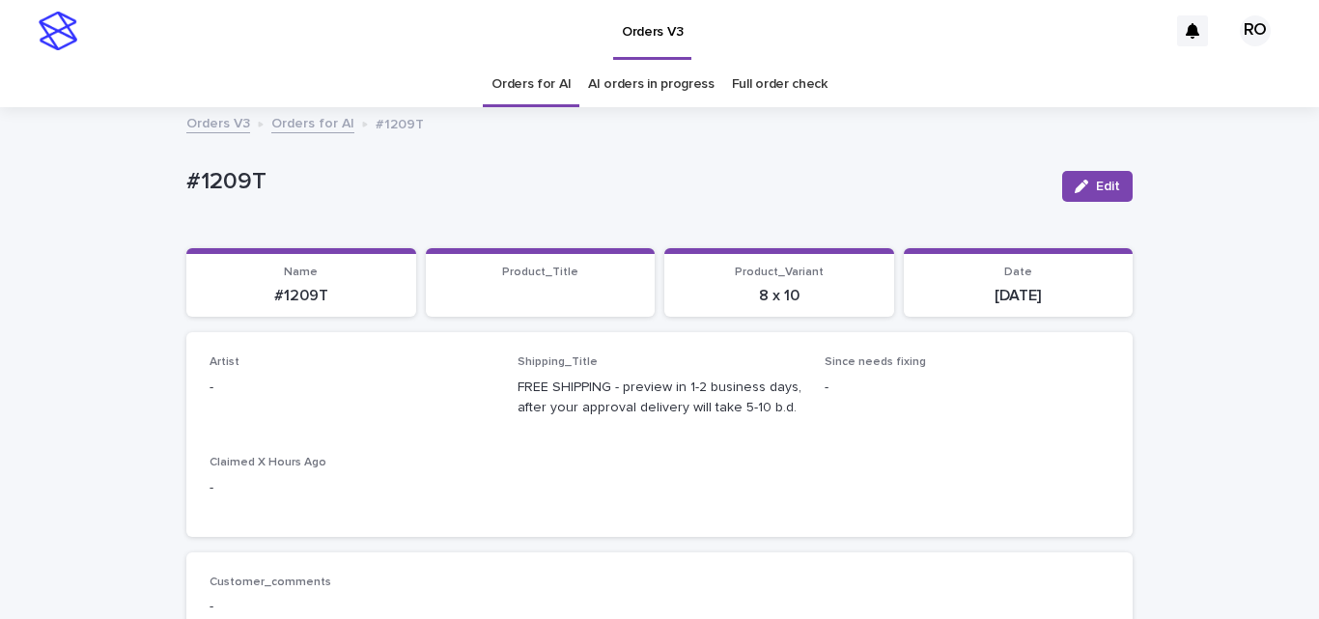
drag, startPoint x: 1100, startPoint y: 178, endPoint x: 181, endPoint y: 446, distance: 958.3
click at [1096, 177] on button "Edit" at bounding box center [1097, 186] width 70 height 31
click at [247, 395] on div "Select..." at bounding box center [242, 396] width 48 height 20
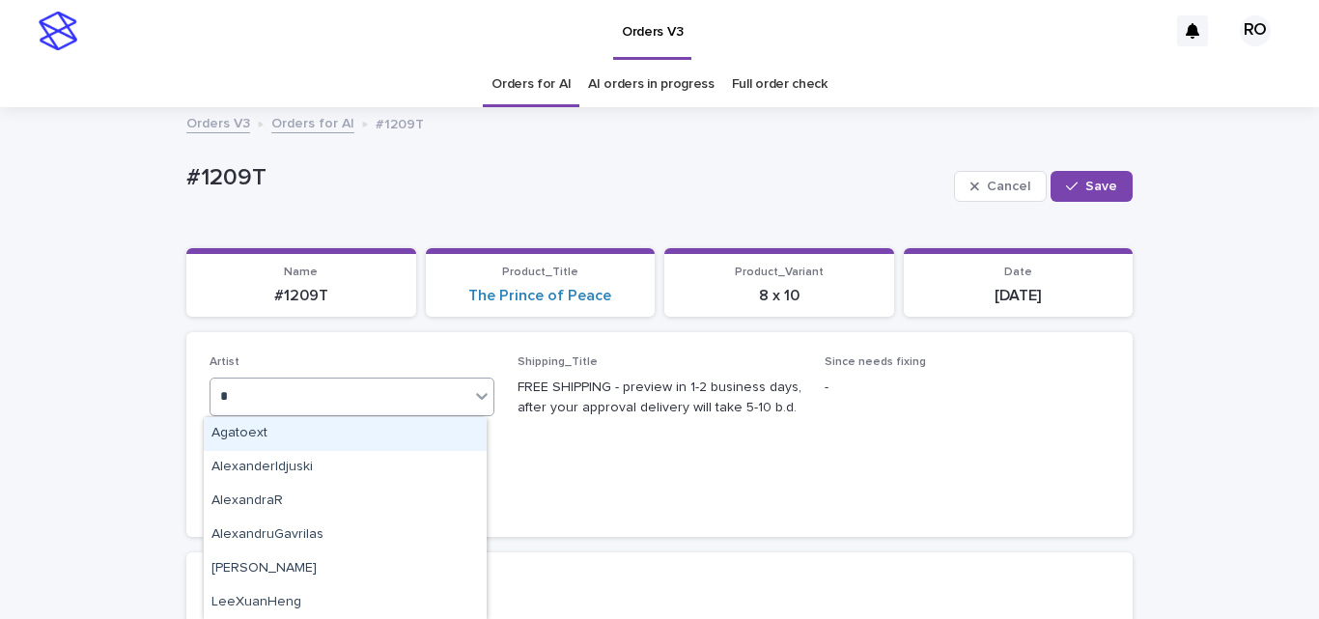
type input "**"
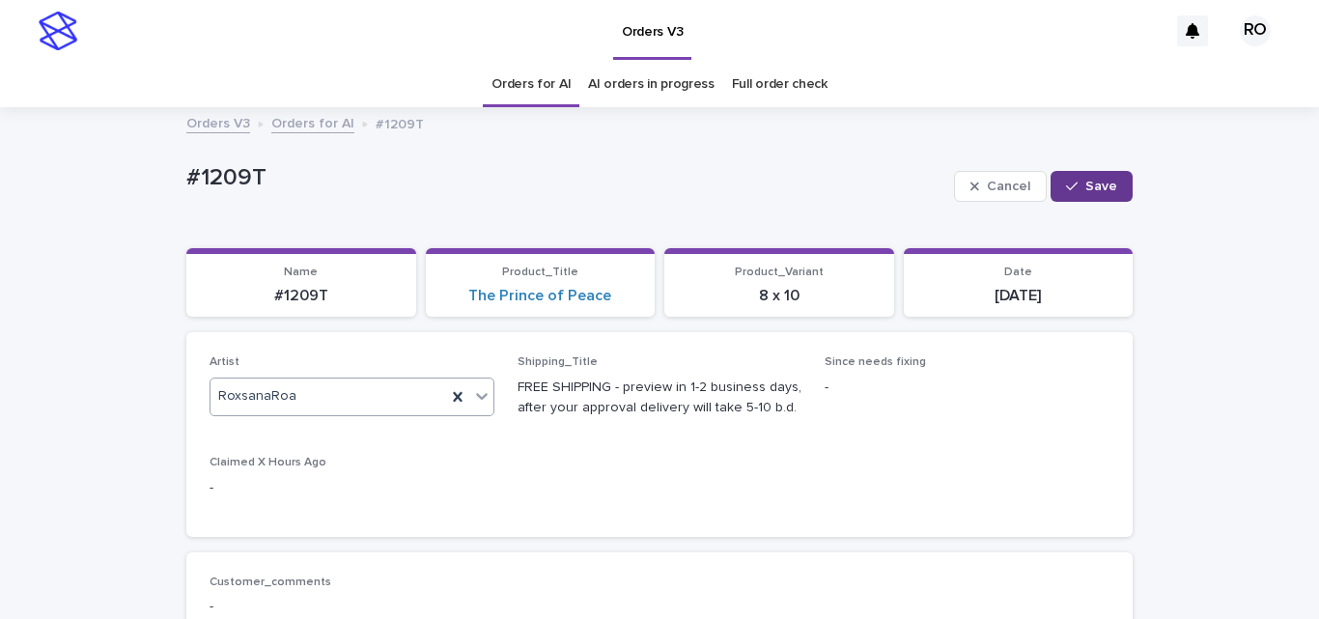
click at [1100, 180] on span "Save" at bounding box center [1101, 187] width 32 height 14
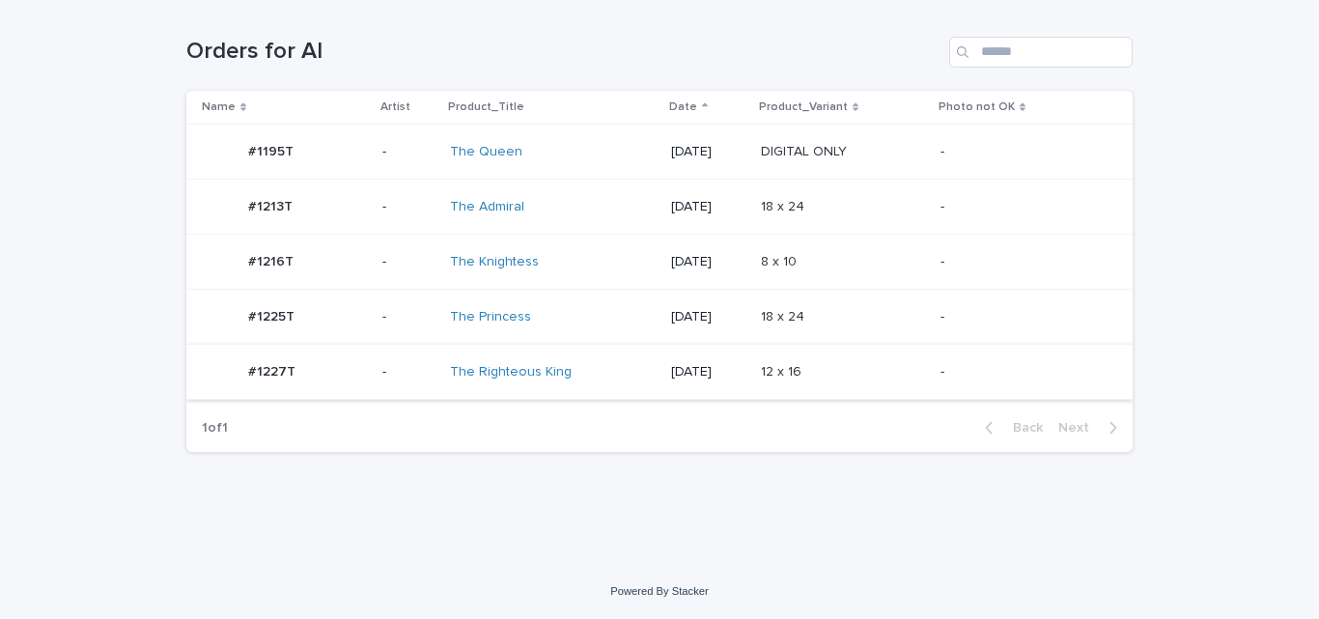
scroll to position [304, 0]
click at [805, 365] on p "12 x 16" at bounding box center [783, 370] width 44 height 20
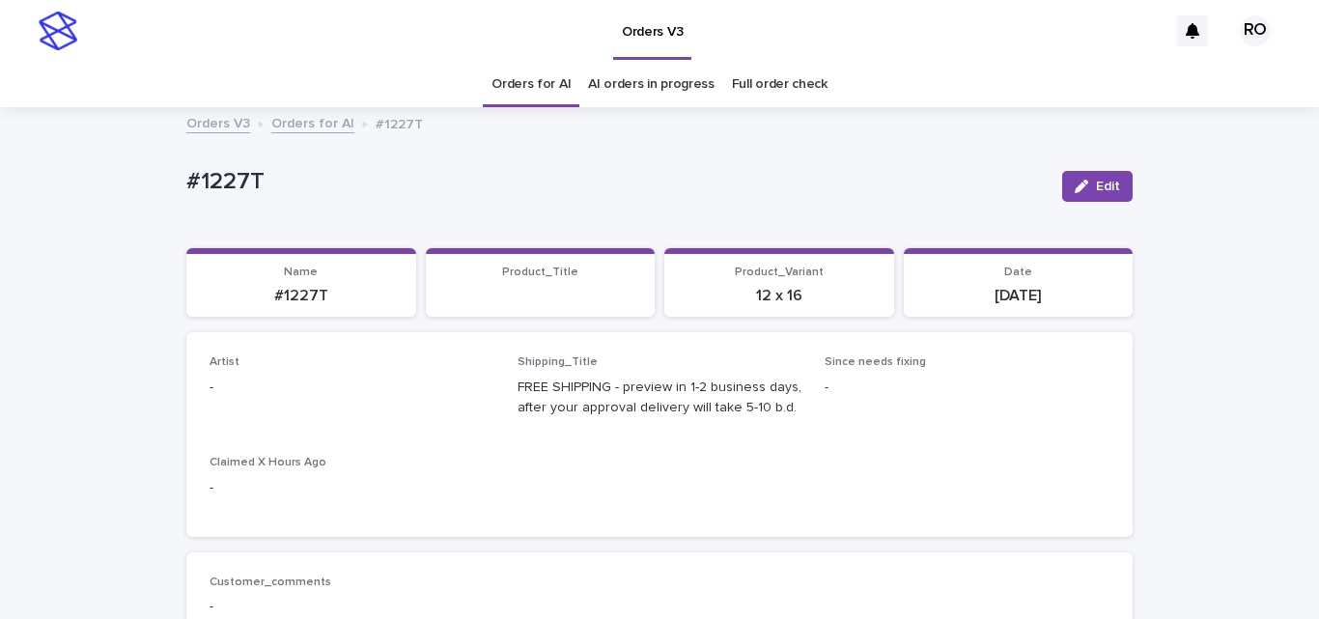
drag, startPoint x: 1105, startPoint y: 177, endPoint x: 201, endPoint y: 426, distance: 938.2
click at [1094, 177] on button "Edit" at bounding box center [1097, 186] width 70 height 31
click at [266, 400] on div "Select..." at bounding box center [339, 396] width 259 height 32
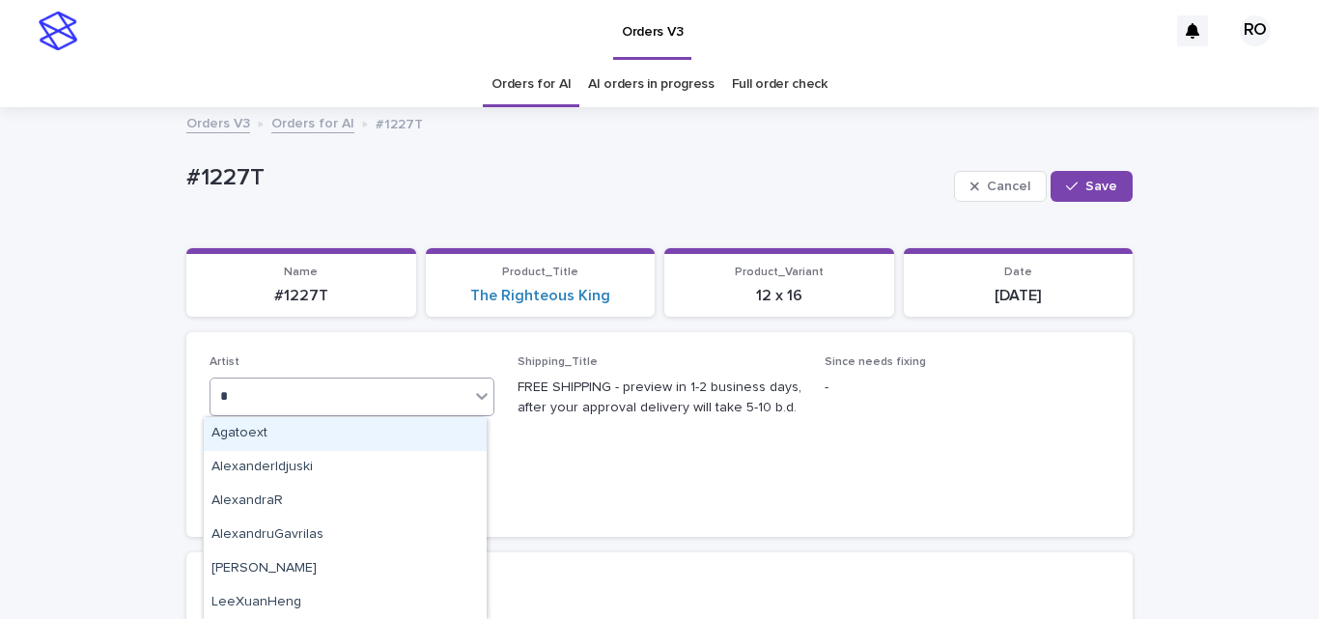
type input "**"
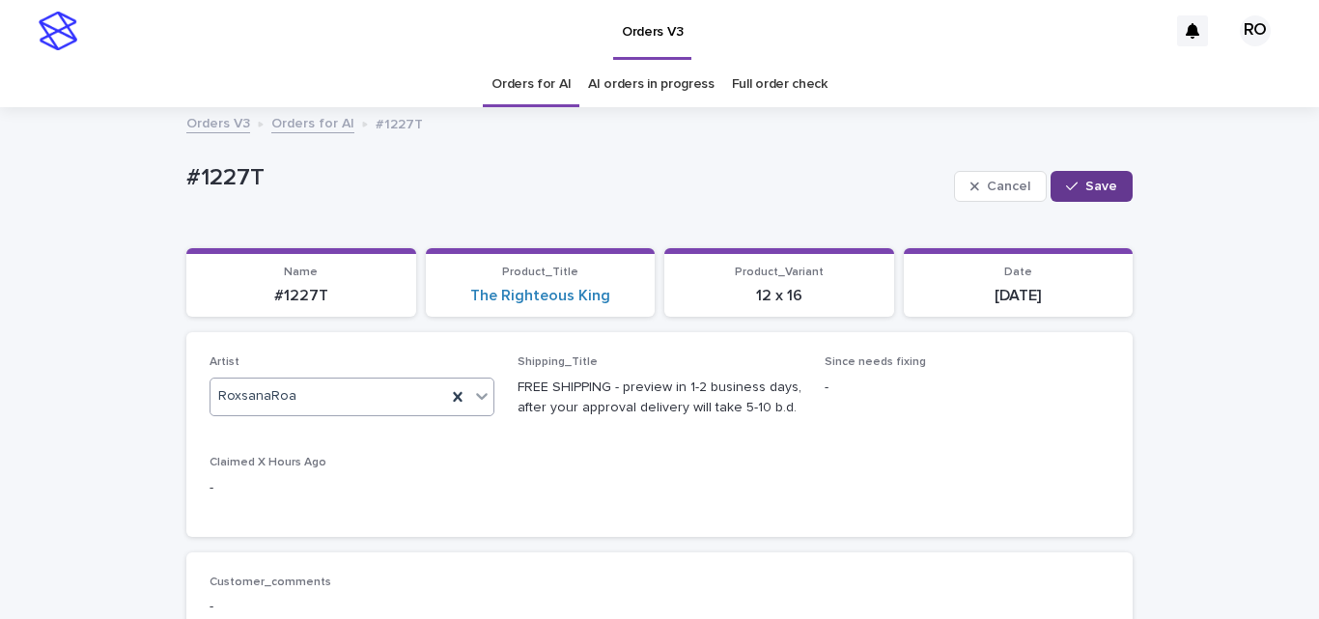
click at [1071, 184] on icon "button" at bounding box center [1072, 185] width 12 height 9
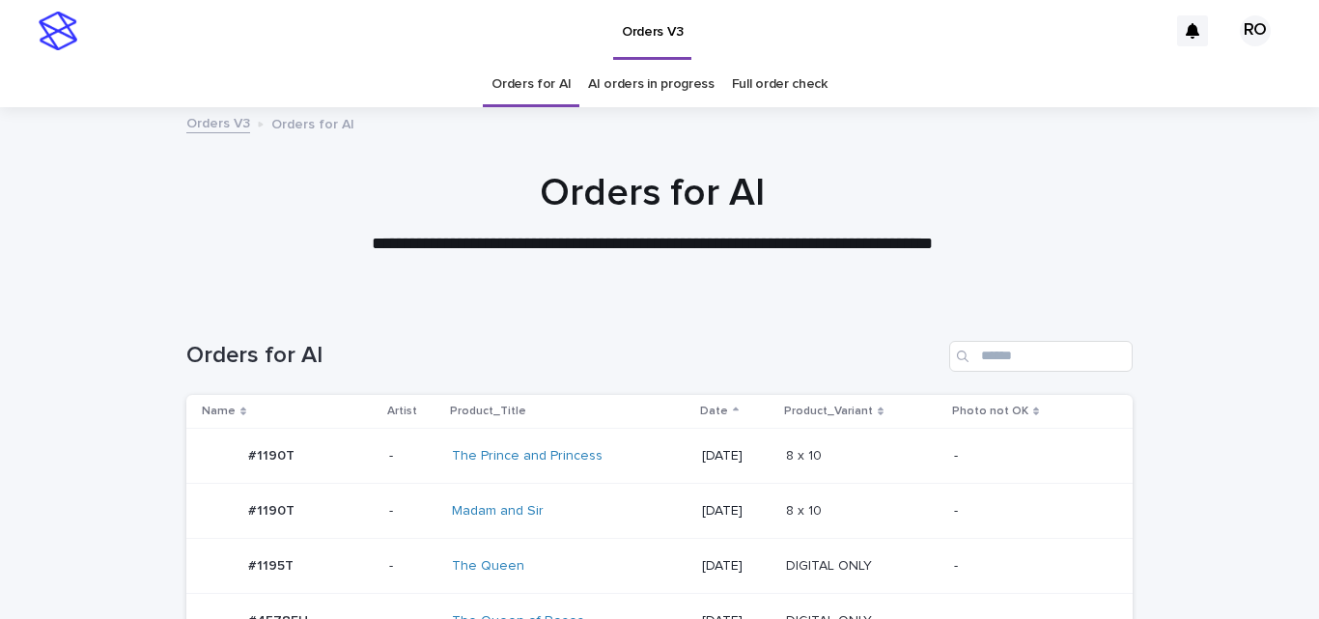
scroll to position [483, 0]
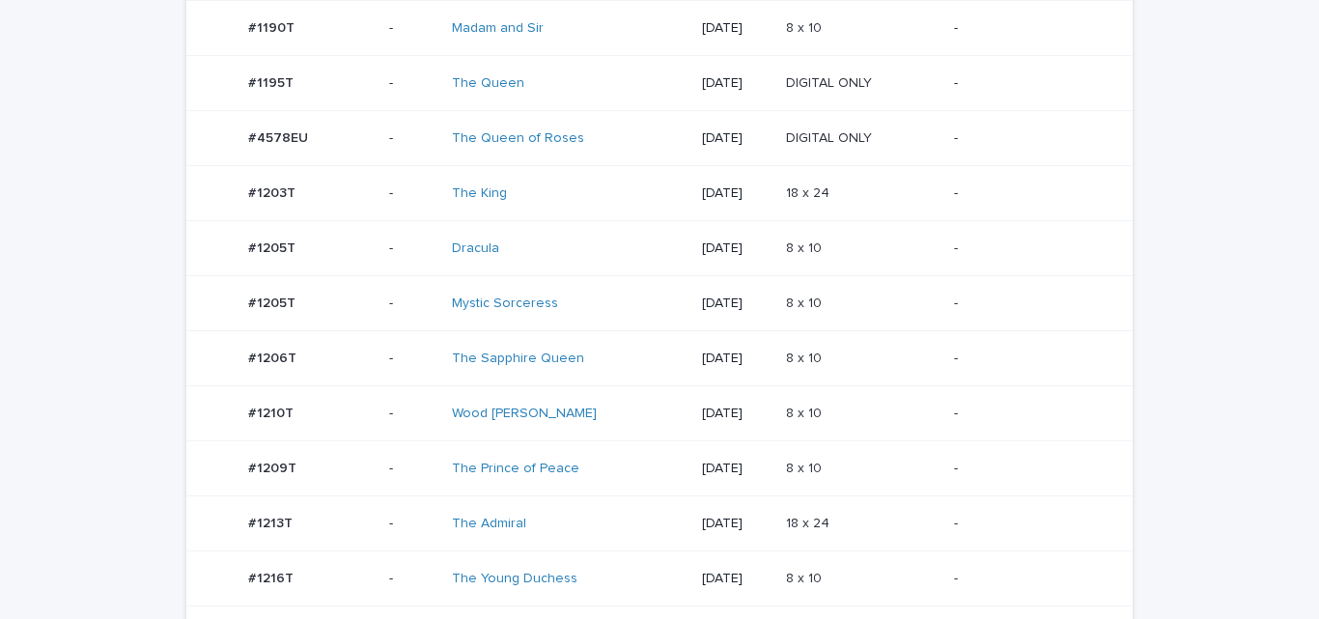
click at [756, 367] on div "[DATE]" at bounding box center [736, 359] width 69 height 32
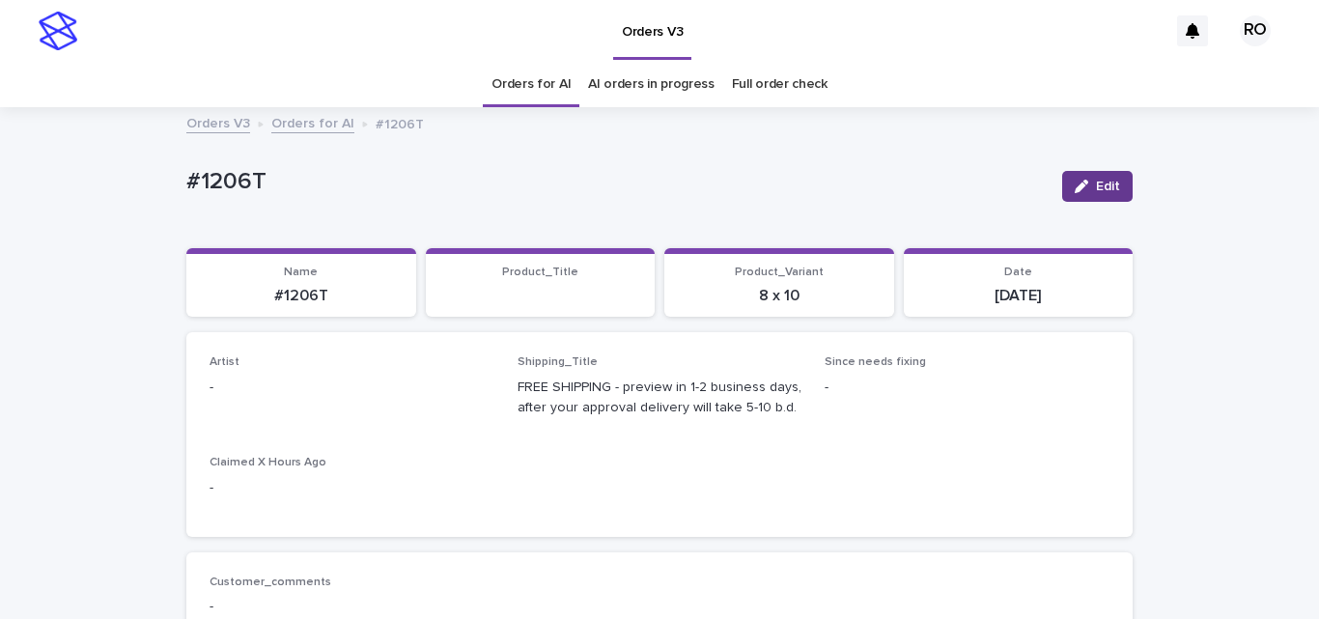
click at [1113, 176] on button "Edit" at bounding box center [1097, 186] width 70 height 31
click at [236, 416] on div "Artist Select..." at bounding box center [351, 392] width 285 height 75
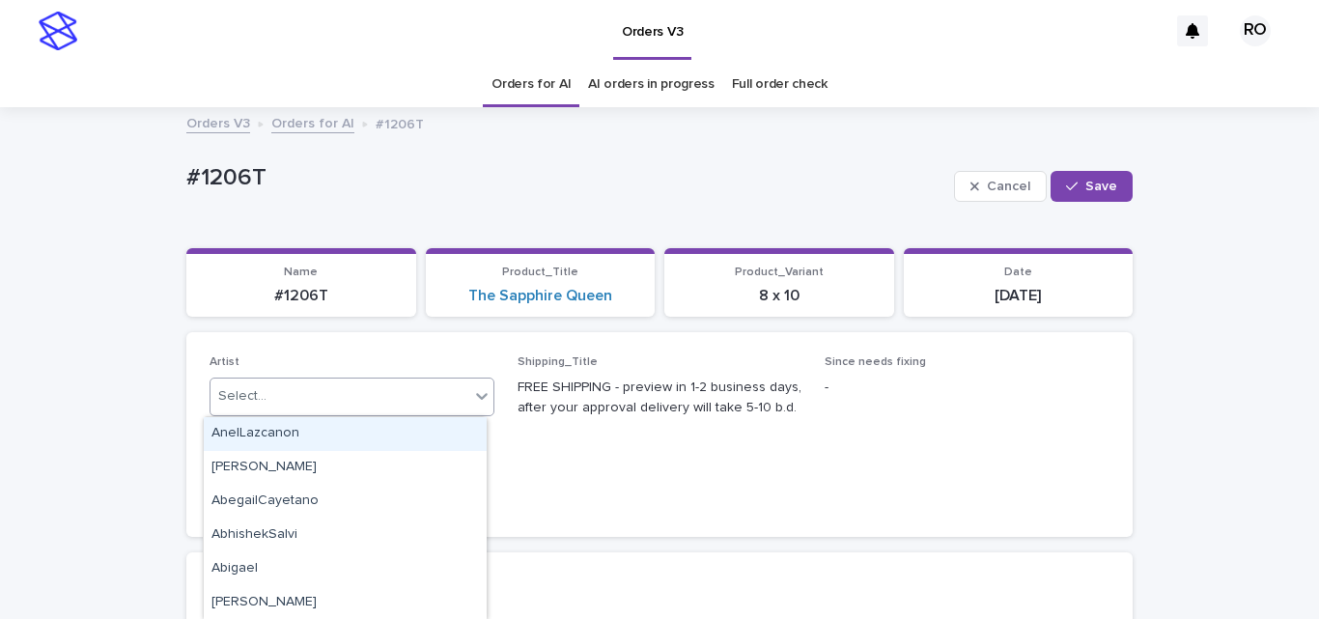
click at [255, 399] on div "Select..." at bounding box center [242, 396] width 48 height 20
type input "**"
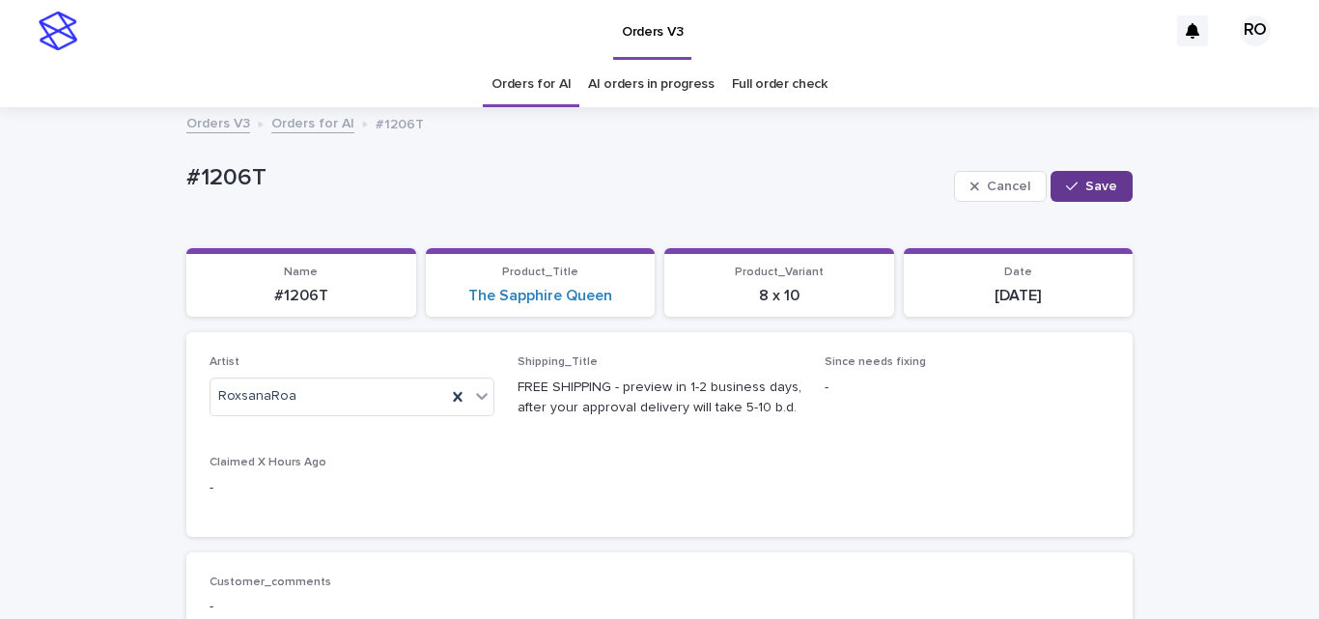
click at [1110, 180] on button "Save" at bounding box center [1091, 186] width 82 height 31
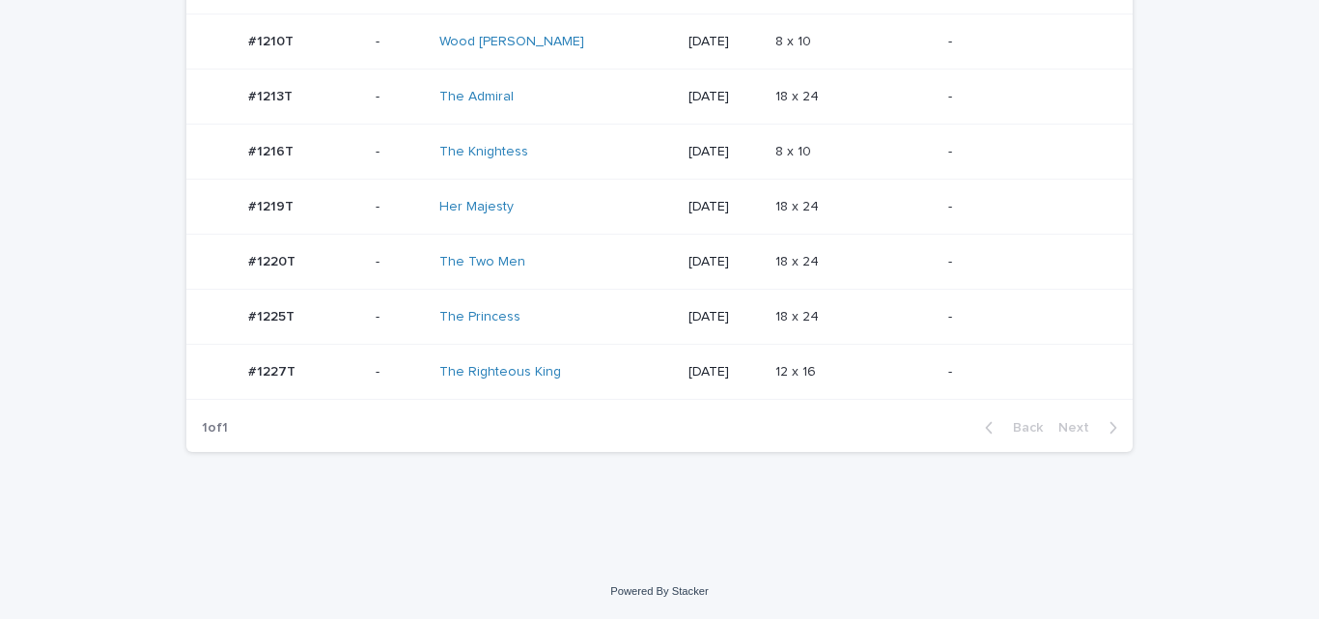
scroll to position [186, 0]
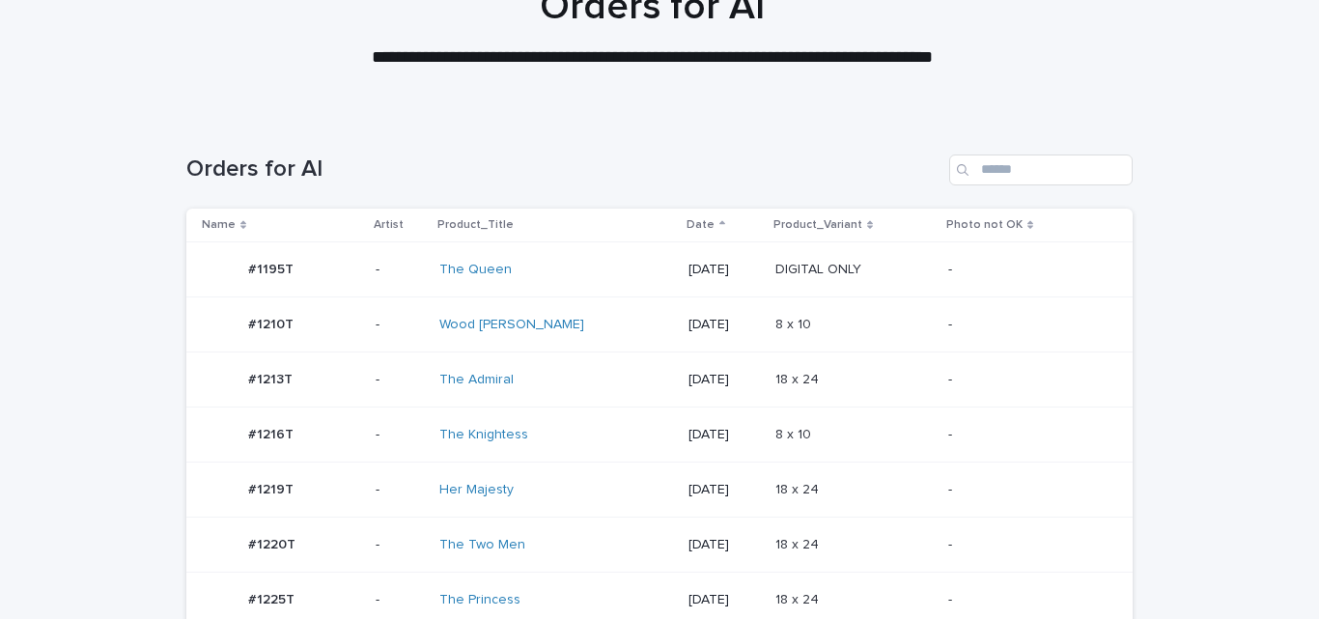
click at [605, 260] on td "The Queen" at bounding box center [556, 269] width 249 height 55
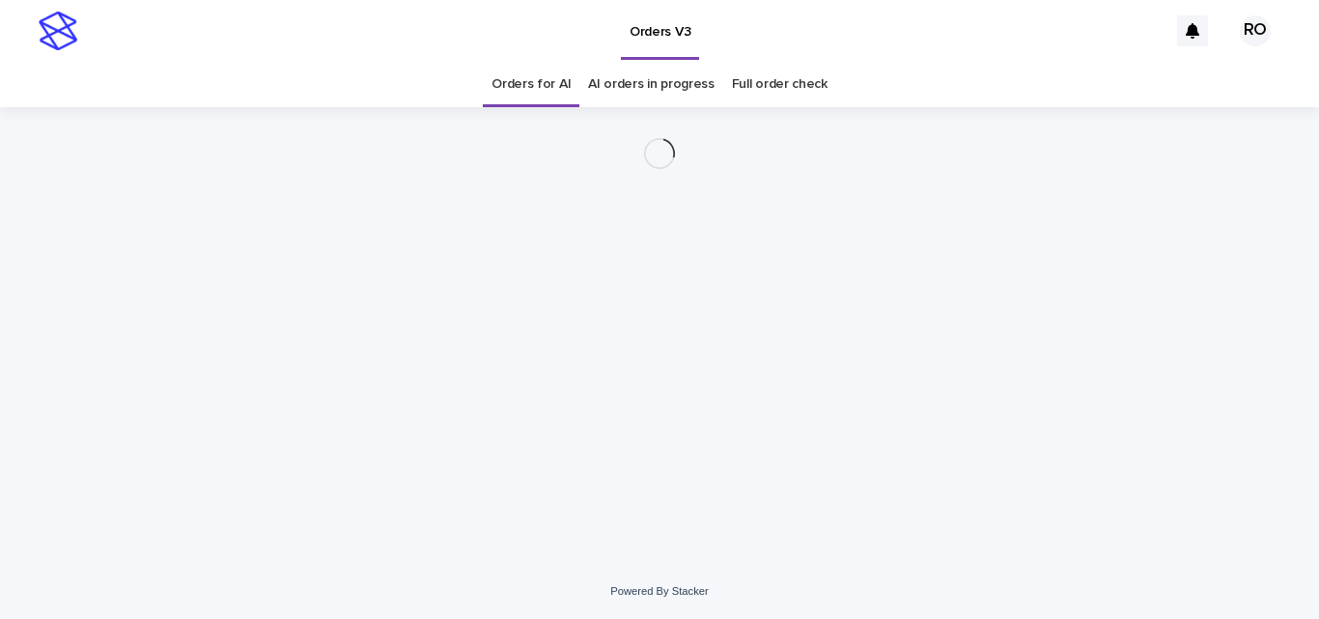
click at [685, 411] on div "Loading... Saving… Loading... Saving…" at bounding box center [659, 311] width 965 height 408
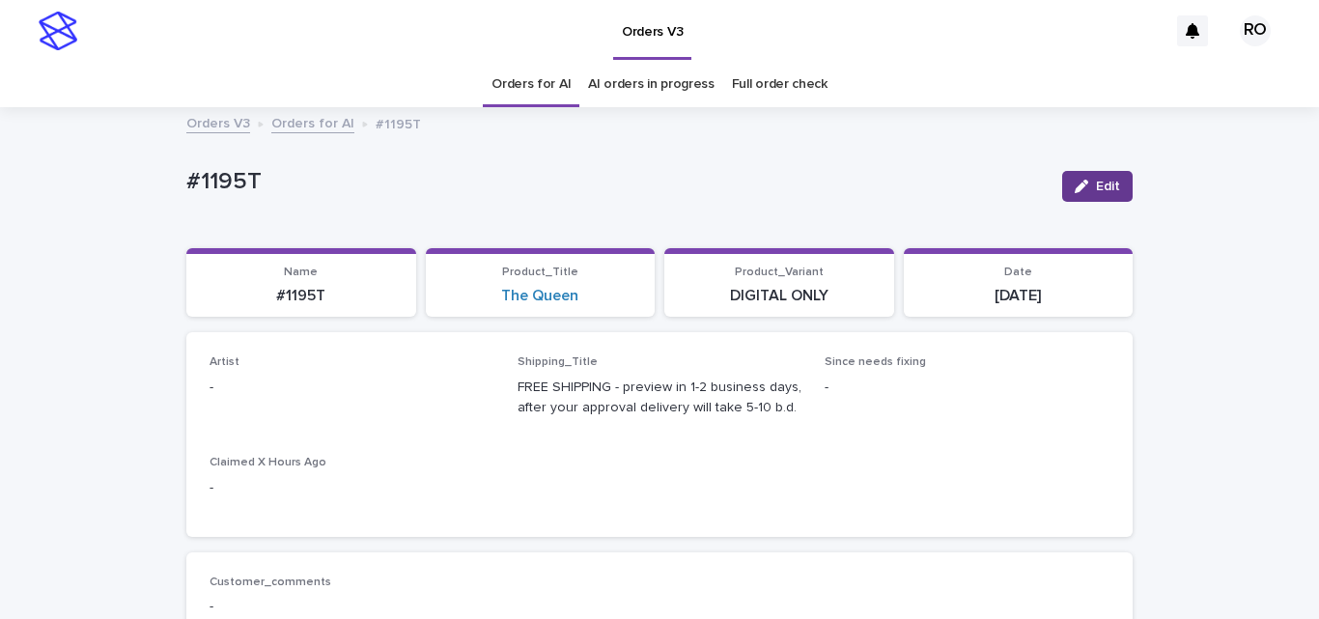
click at [1096, 184] on span "Edit" at bounding box center [1108, 187] width 24 height 14
click at [302, 395] on div "Select..." at bounding box center [339, 396] width 259 height 32
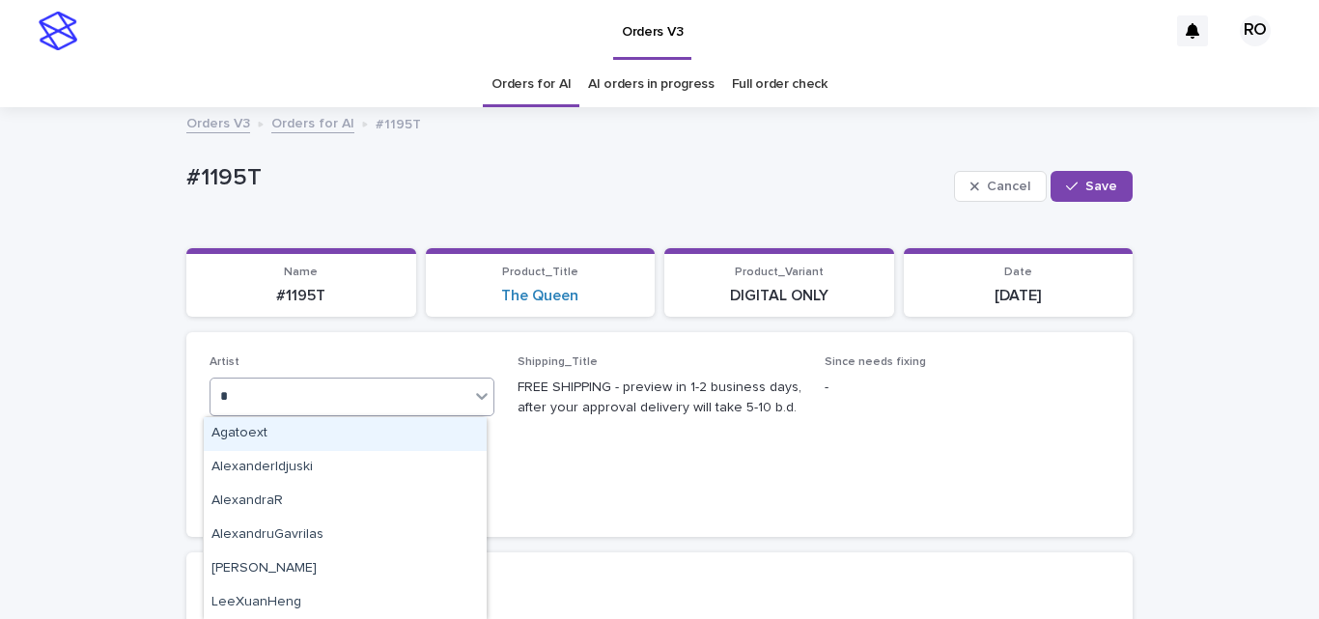
type input "**"
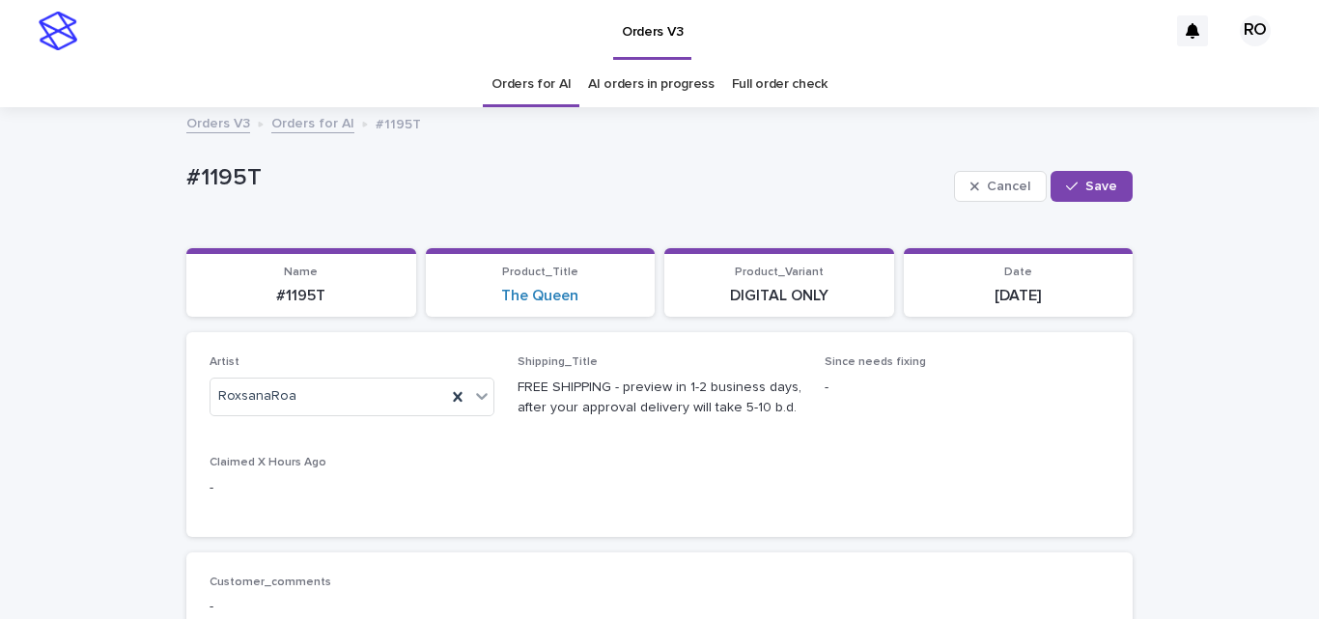
drag, startPoint x: 1106, startPoint y: 181, endPoint x: 1074, endPoint y: 163, distance: 36.8
click at [1105, 181] on span "Save" at bounding box center [1101, 187] width 32 height 14
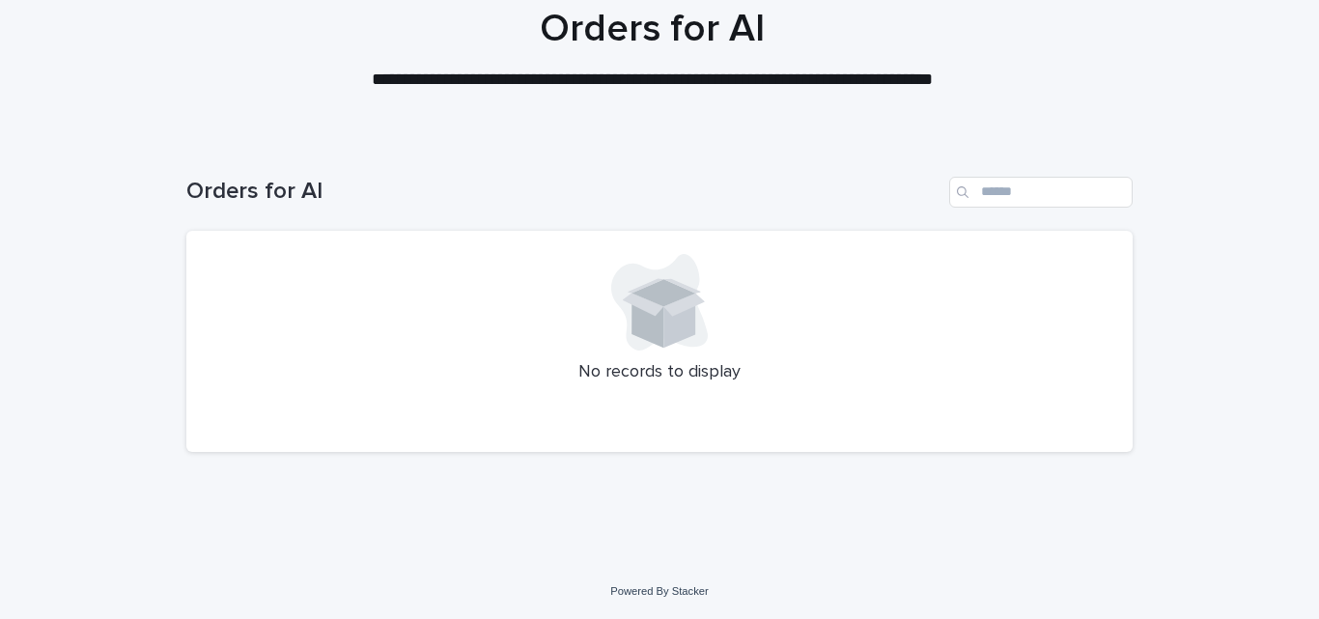
scroll to position [164, 0]
click at [655, 291] on icon at bounding box center [663, 292] width 64 height 27
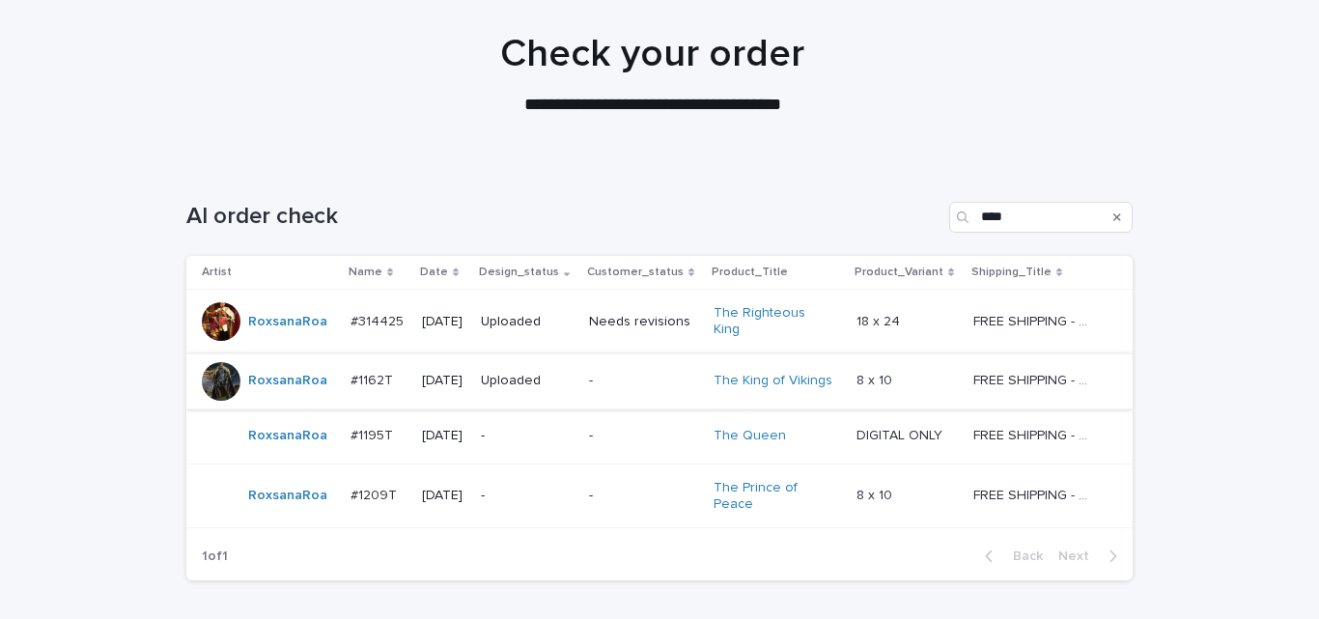
scroll to position [249, 0]
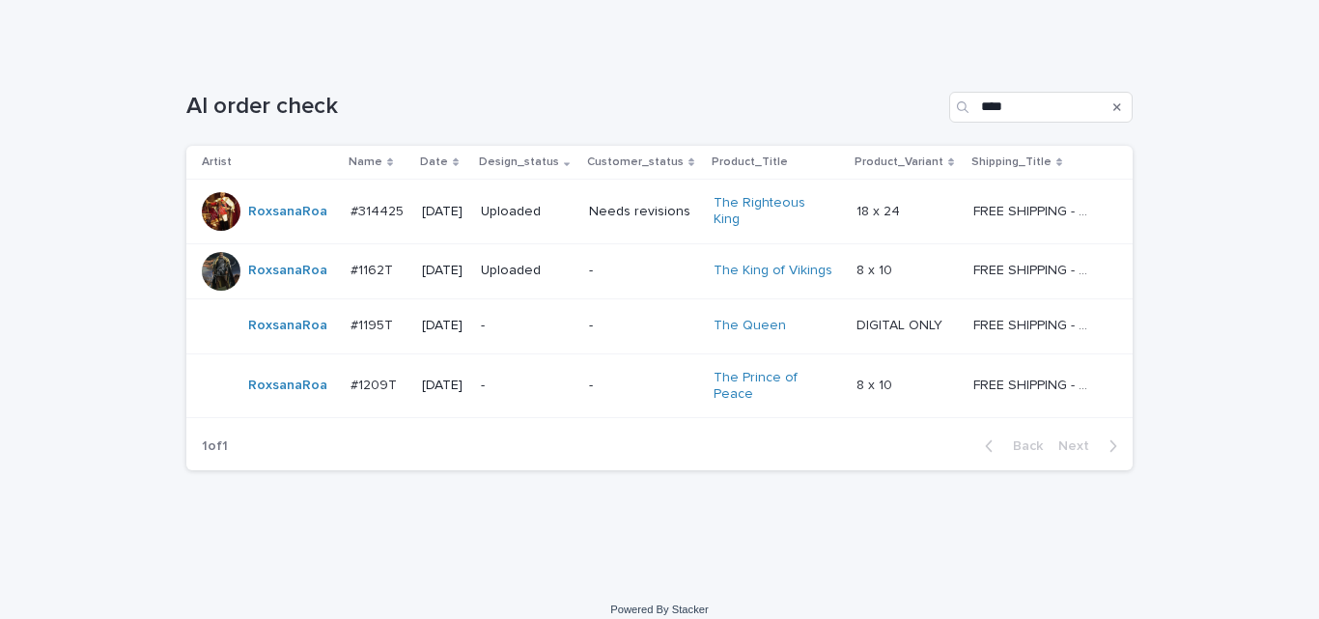
click at [601, 318] on p "-" at bounding box center [643, 326] width 109 height 16
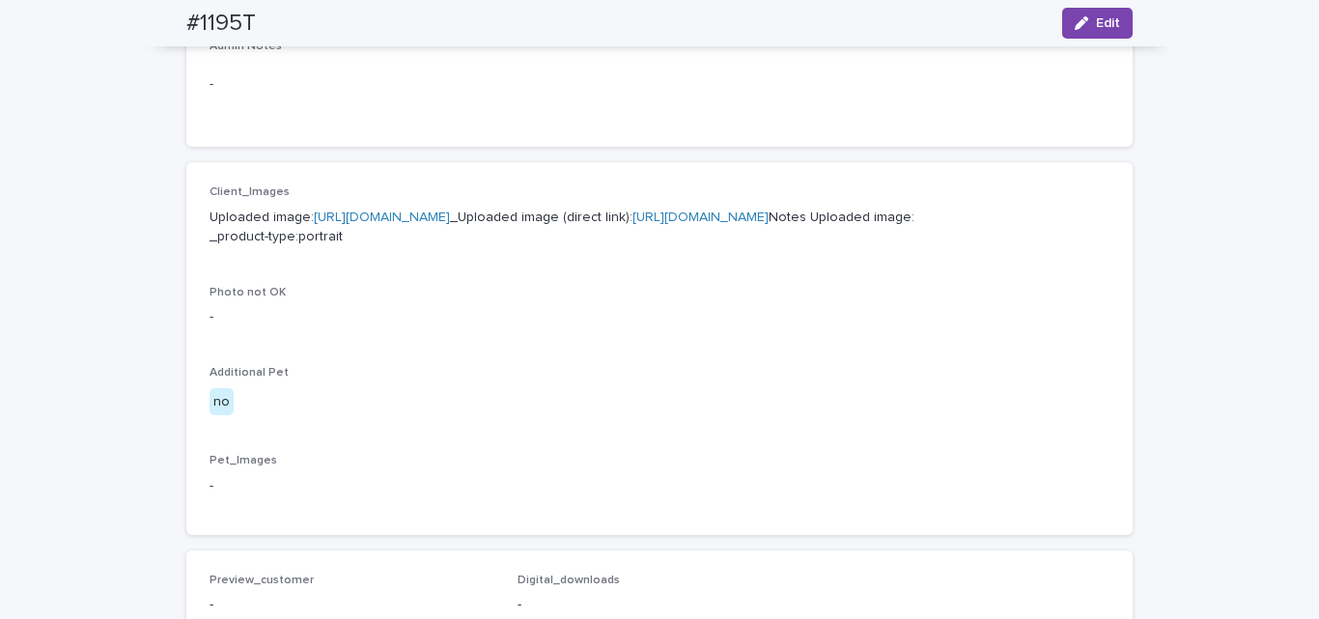
scroll to position [772, 0]
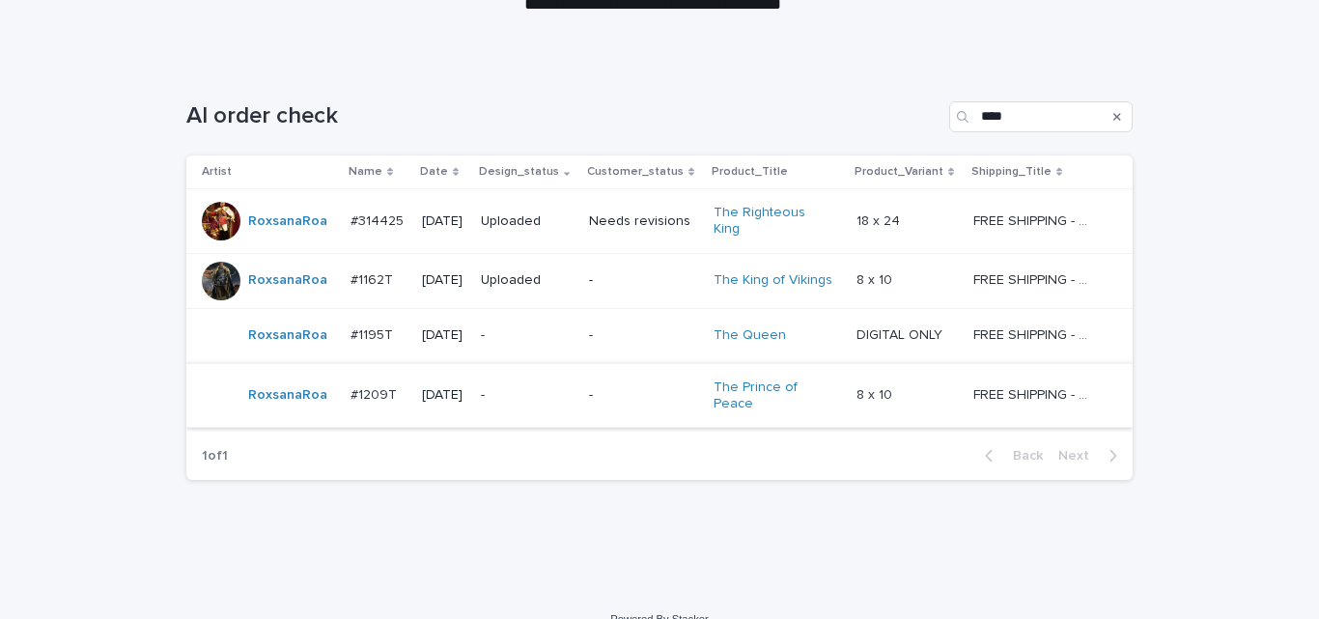
scroll to position [249, 0]
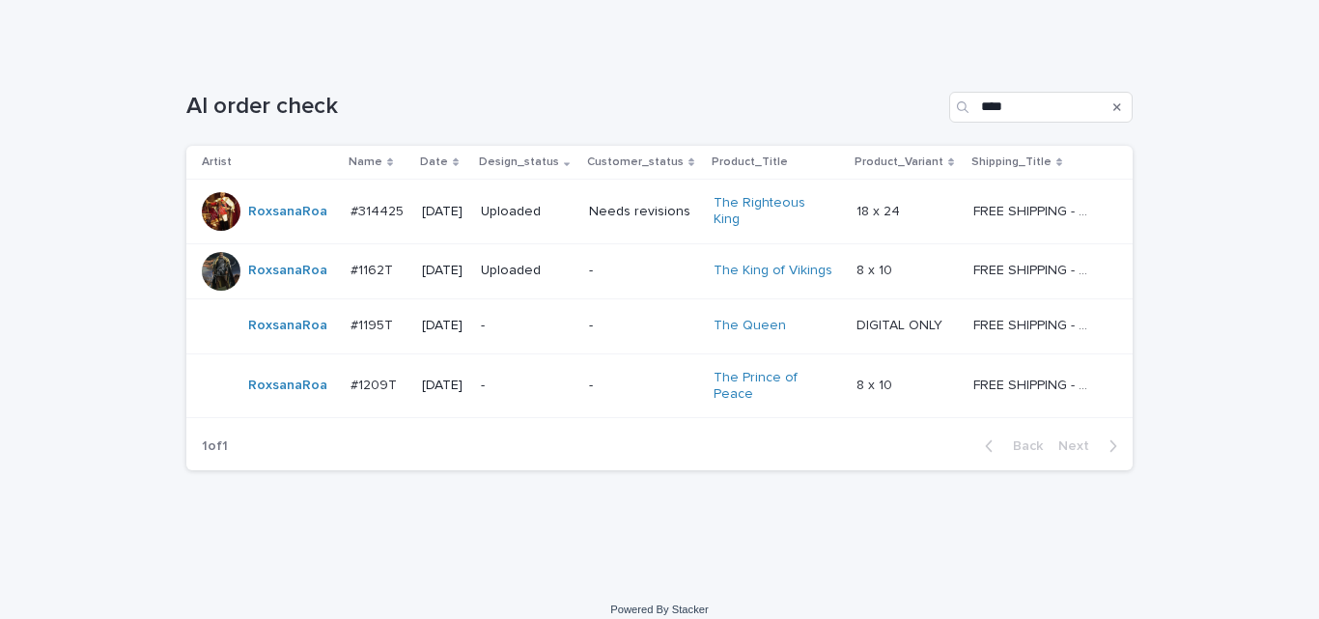
click at [465, 382] on div "[DATE]" at bounding box center [443, 386] width 43 height 32
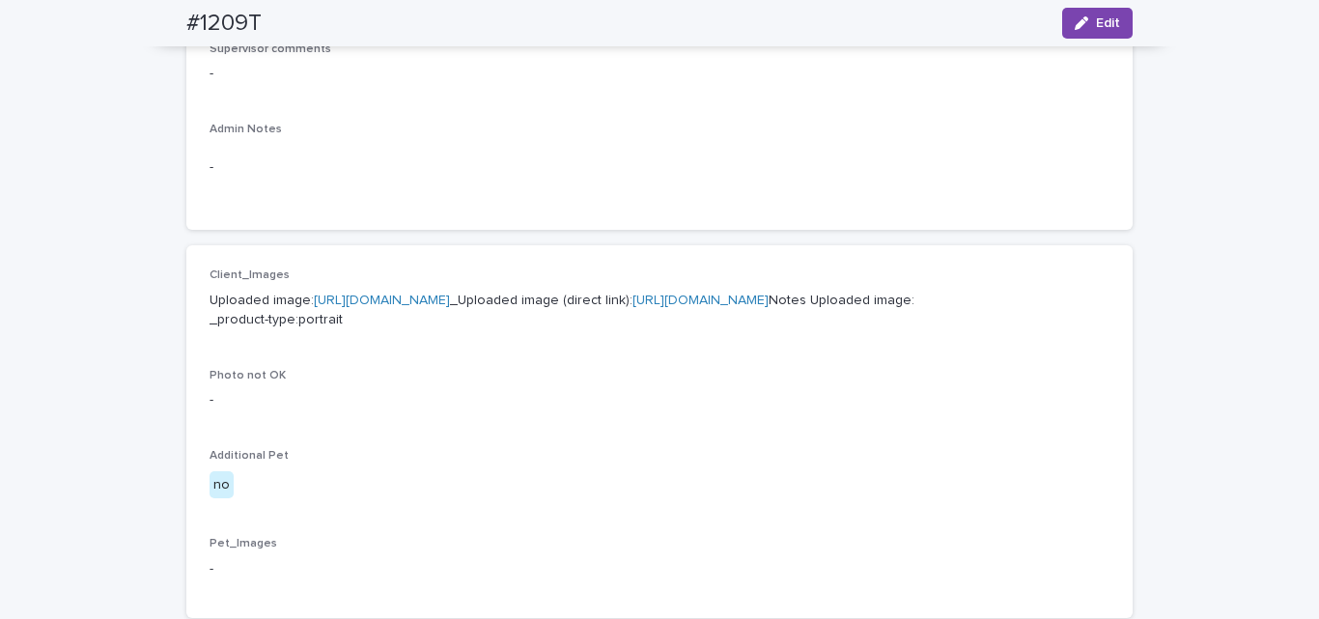
scroll to position [772, 0]
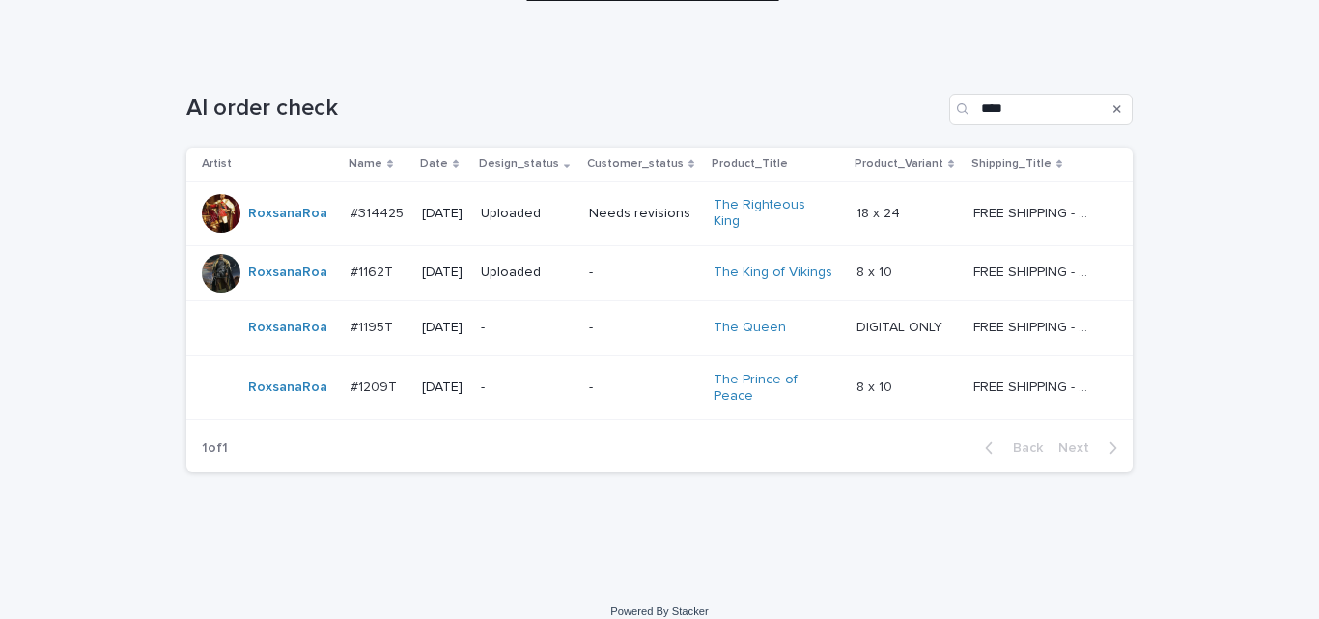
scroll to position [249, 0]
